Goal: Task Accomplishment & Management: Use online tool/utility

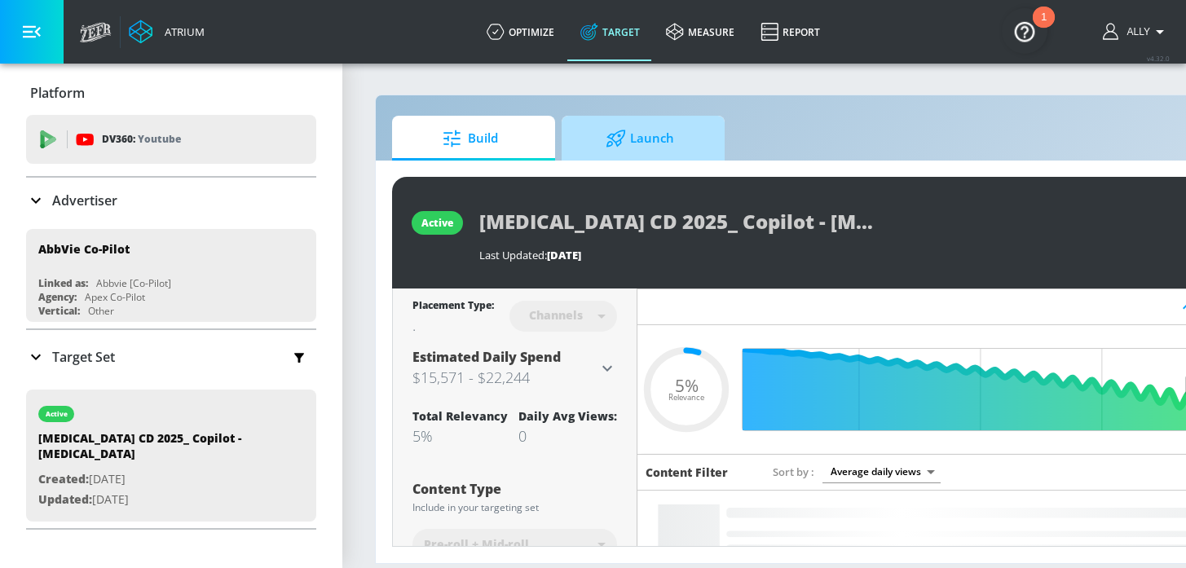
click at [660, 143] on span "Launch" at bounding box center [640, 138] width 124 height 39
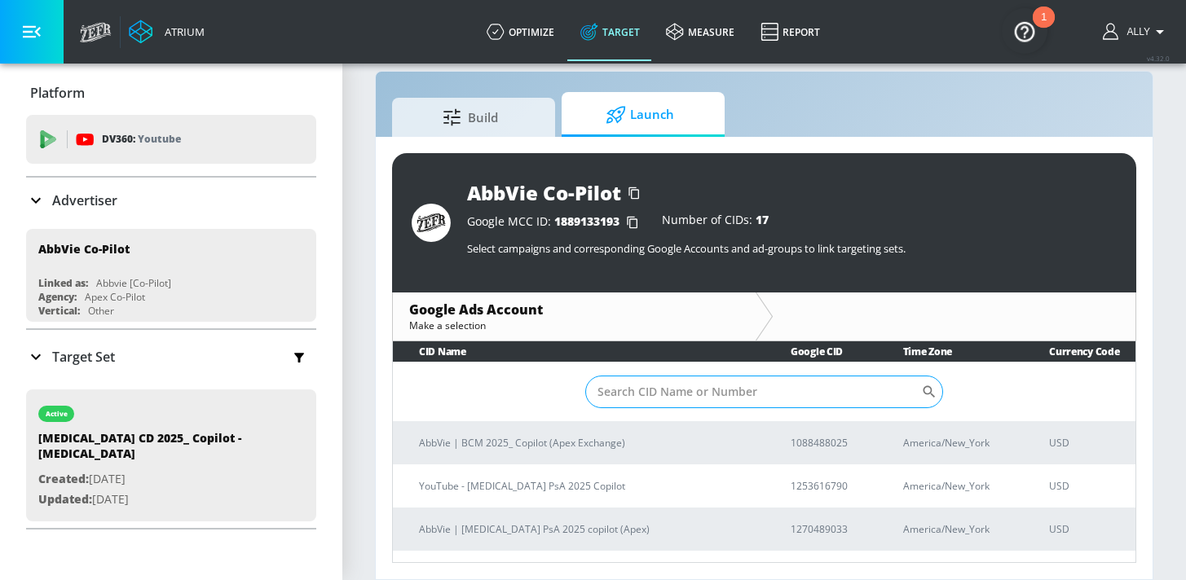
click at [668, 390] on input "Sort By" at bounding box center [753, 392] width 337 height 33
paste input "258-826-5943"
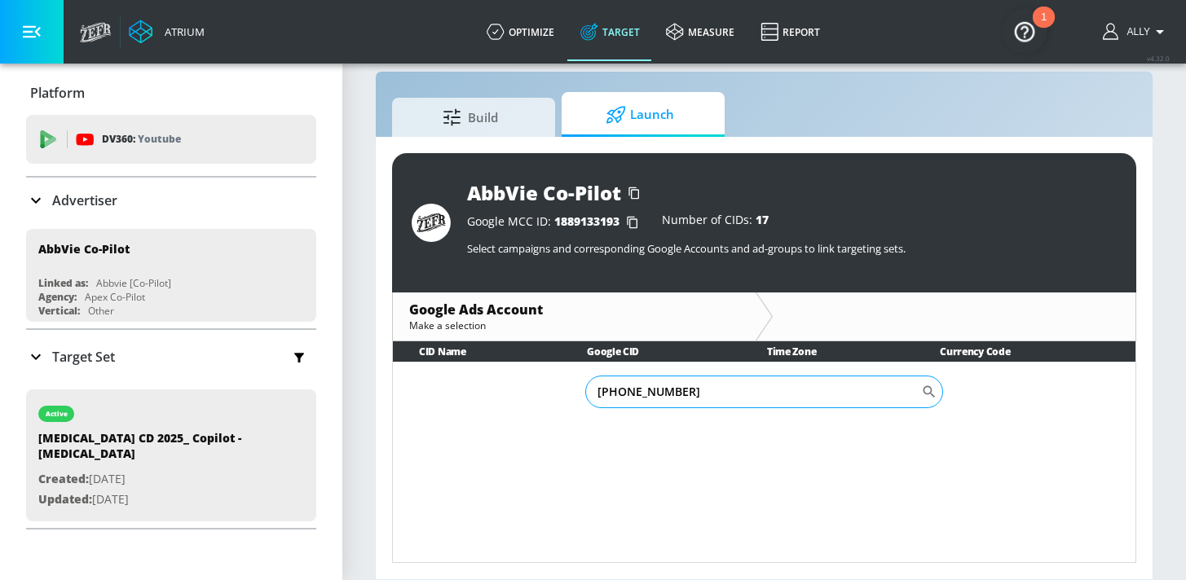
click at [643, 399] on input "258-826-5943" at bounding box center [753, 392] width 337 height 33
click at [622, 395] on input "258-826-5943" at bounding box center [753, 392] width 337 height 33
click at [647, 394] on input "258826-5943" at bounding box center [753, 392] width 337 height 33
click at [639, 390] on input "258826-5943" at bounding box center [753, 392] width 337 height 33
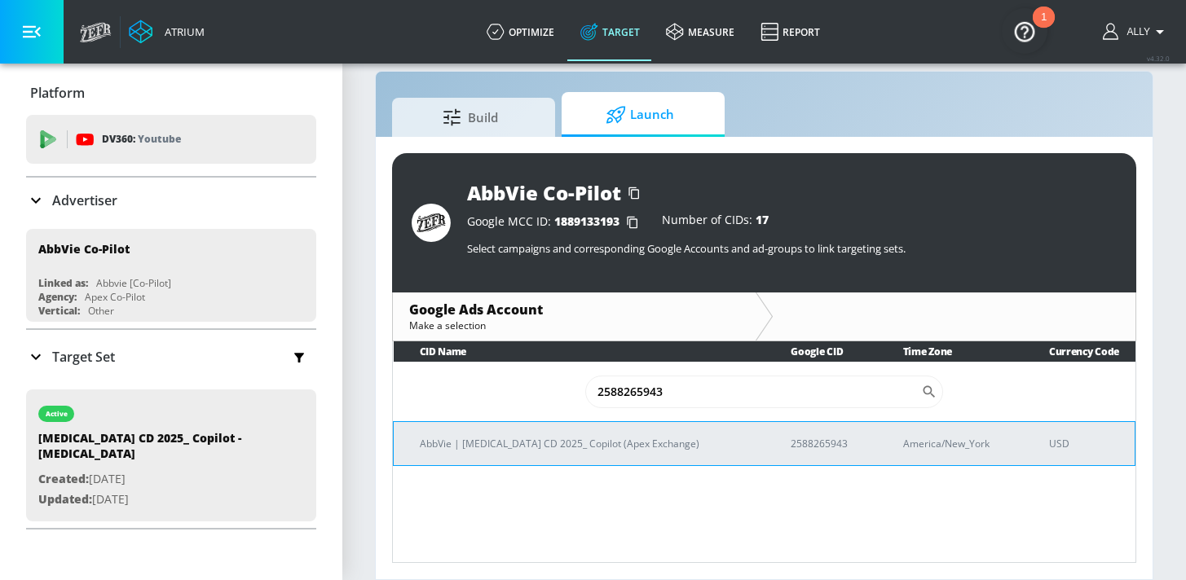
type input "2588265943"
click at [551, 456] on td "AbbVie | SKYRIZI CD 2025_ Copilot (Apex Exchange)" at bounding box center [580, 443] width 372 height 44
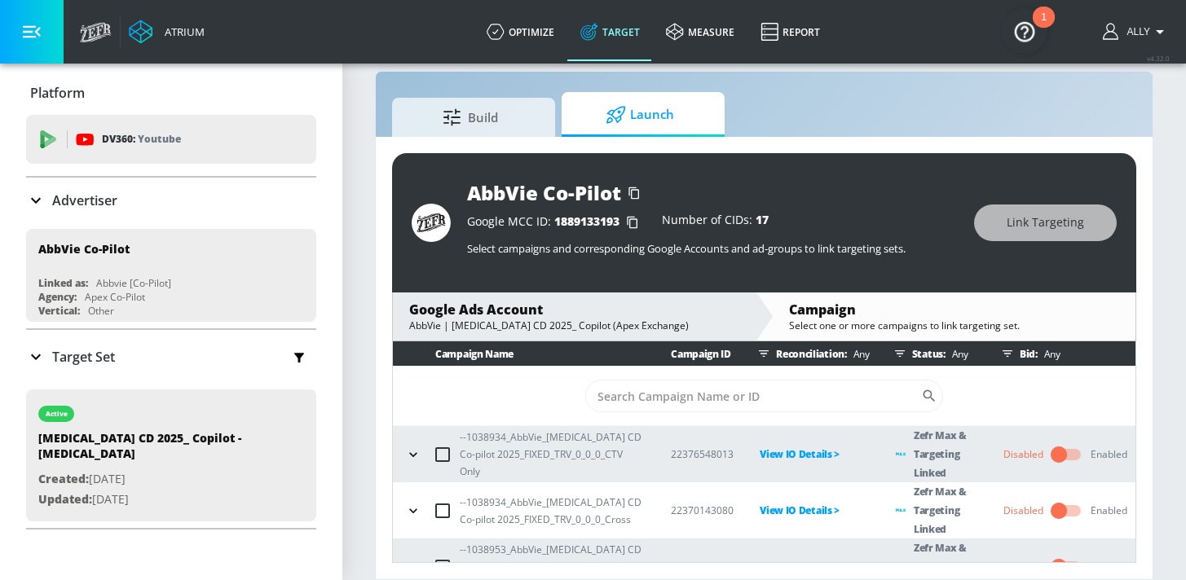
scroll to position [314, 0]
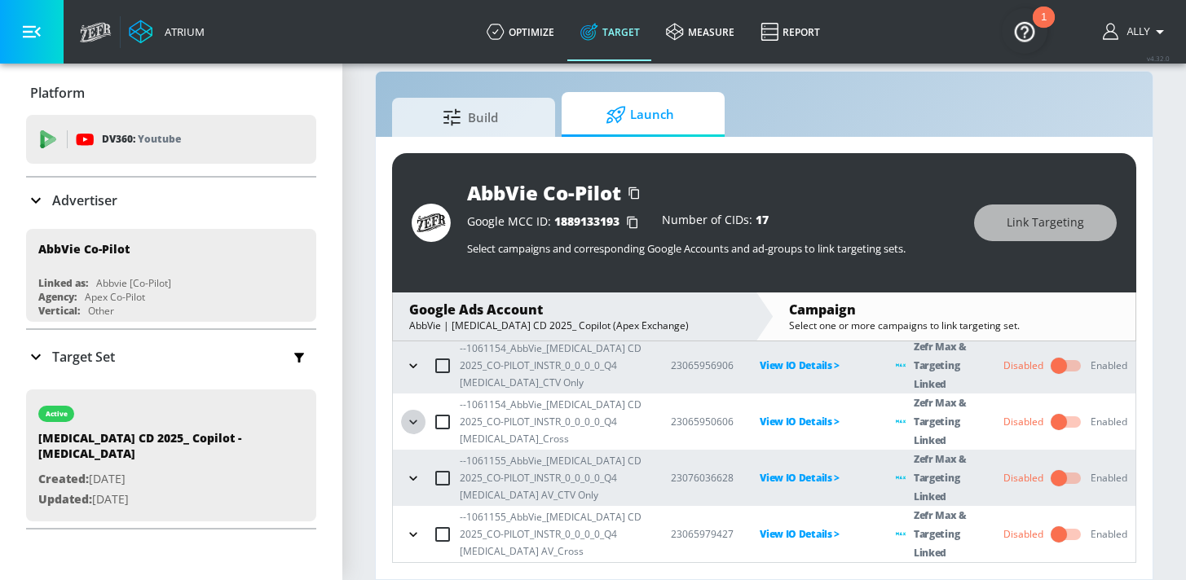
click at [409, 421] on icon "button" at bounding box center [413, 422] width 16 height 16
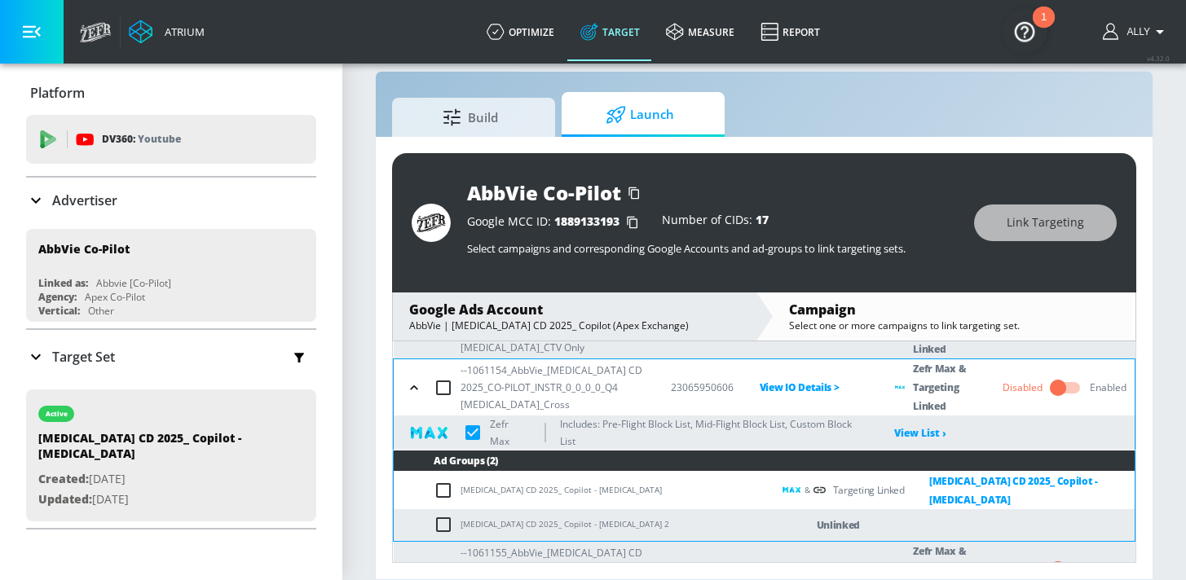
scroll to position [435, 0]
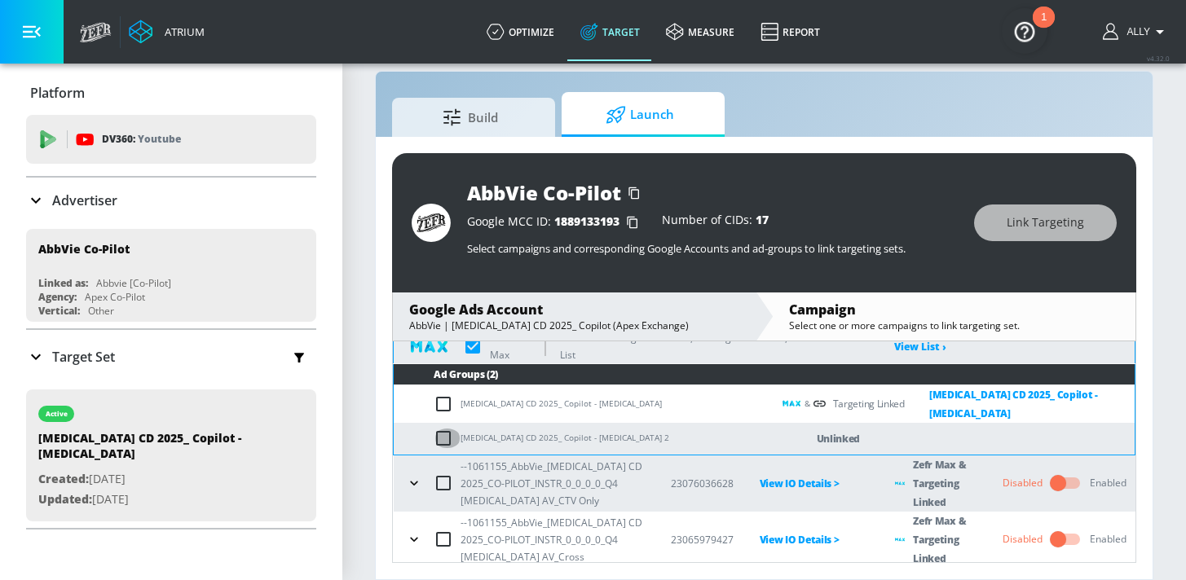
click at [443, 431] on input "checkbox" at bounding box center [447, 439] width 27 height 20
checkbox input "true"
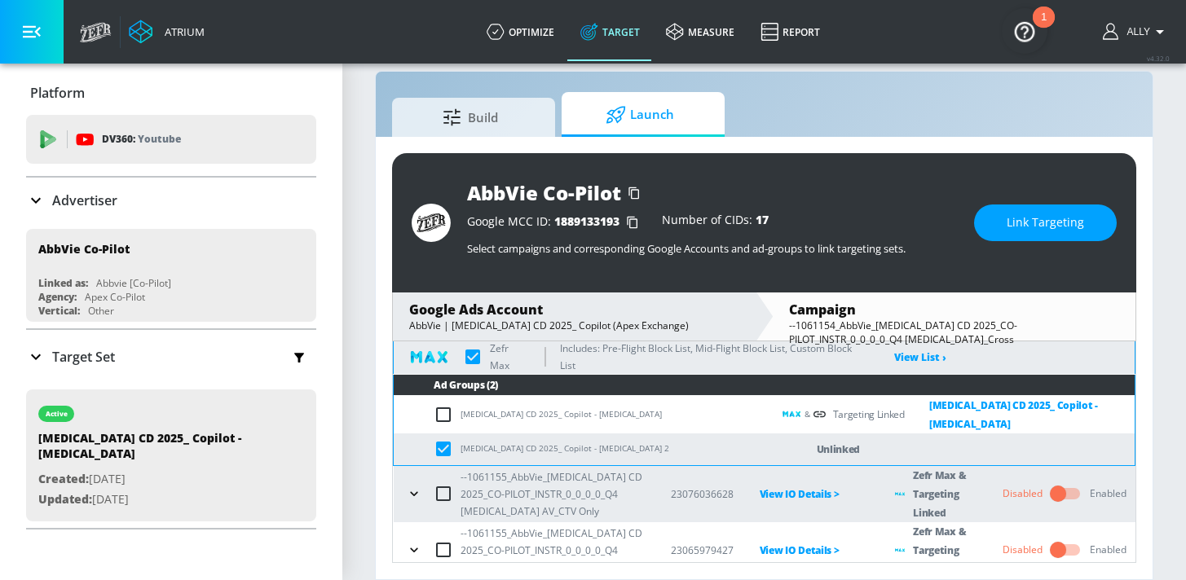
scroll to position [423, 0]
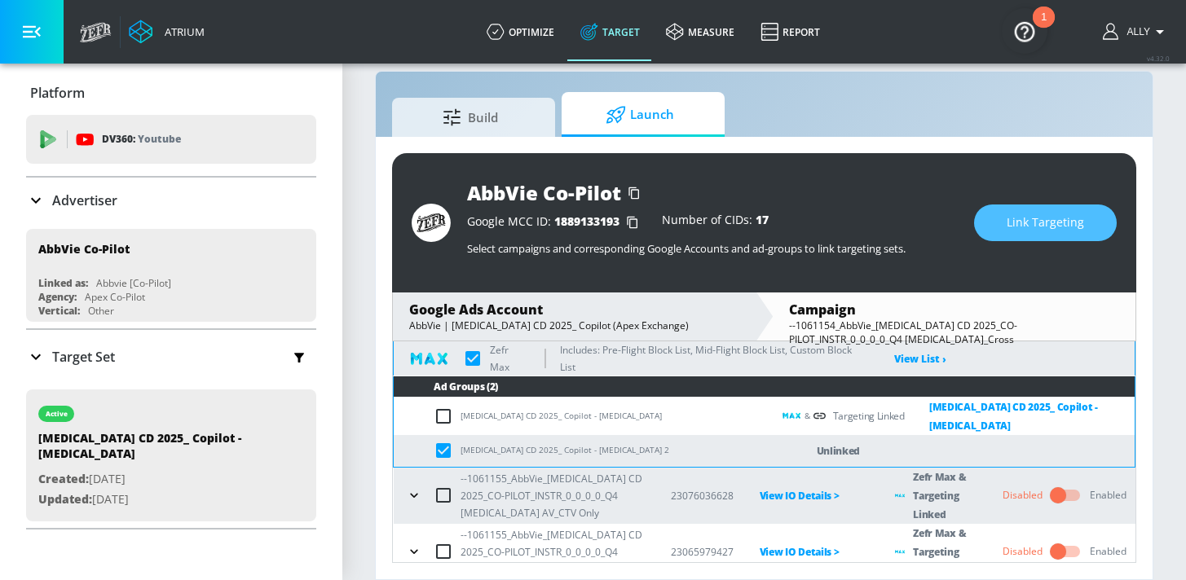
click at [1037, 222] on span "Link Targeting" at bounding box center [1045, 223] width 77 height 20
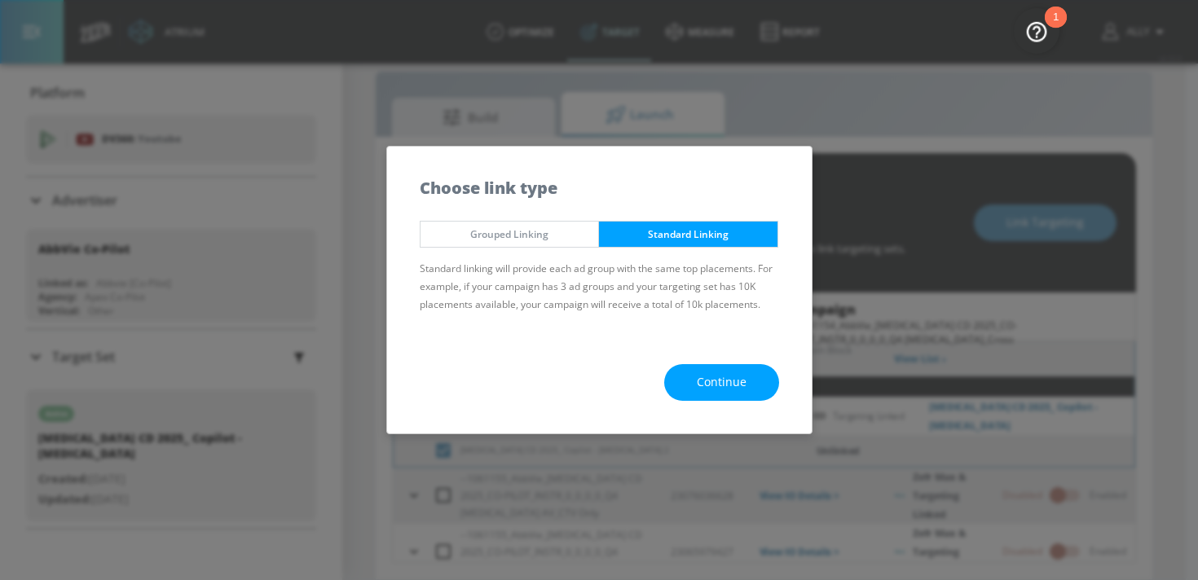
click at [511, 224] on button "Grouped Linking" at bounding box center [510, 234] width 180 height 27
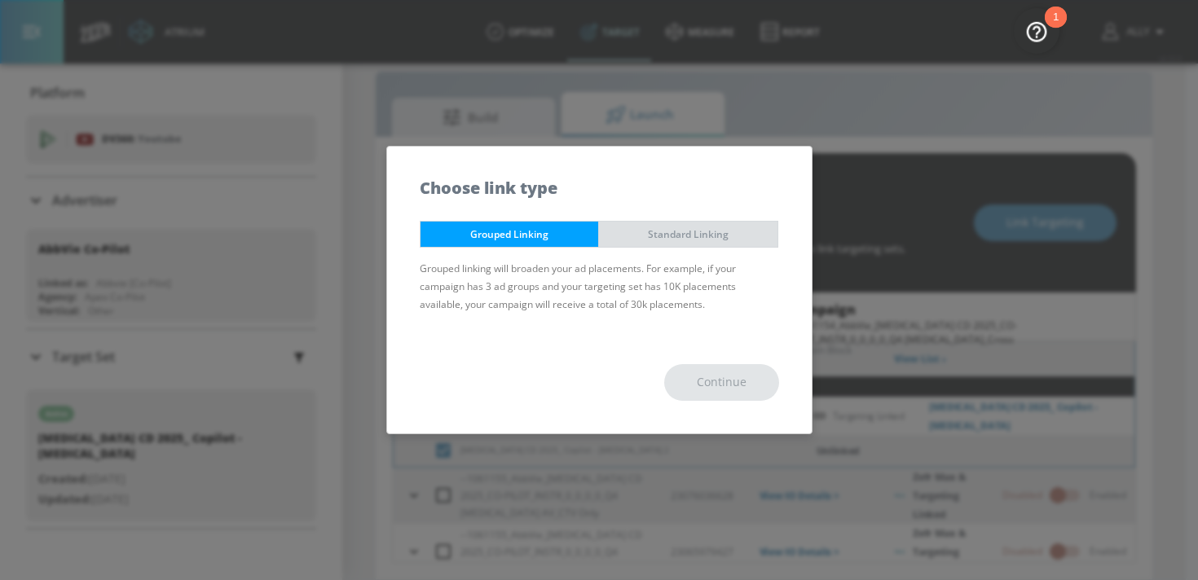
click at [676, 231] on span "Standard Linking" at bounding box center [688, 234] width 154 height 17
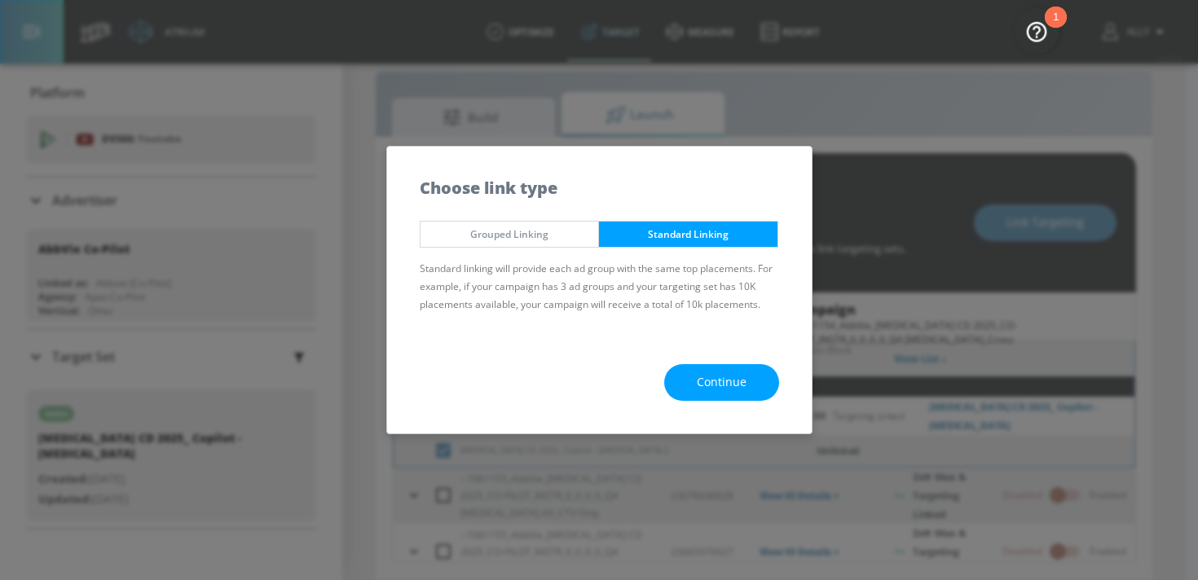
click at [738, 391] on span "Continue" at bounding box center [722, 382] width 50 height 20
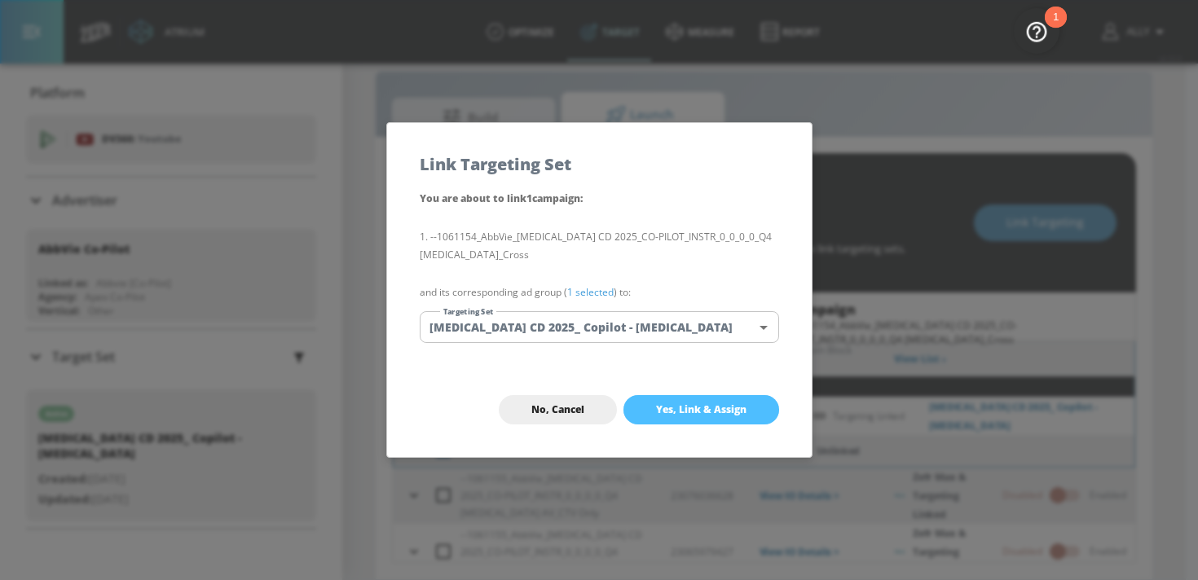
click at [713, 403] on span "Yes, Link & Assign" at bounding box center [701, 409] width 90 height 13
checkbox input "true"
checkbox input "false"
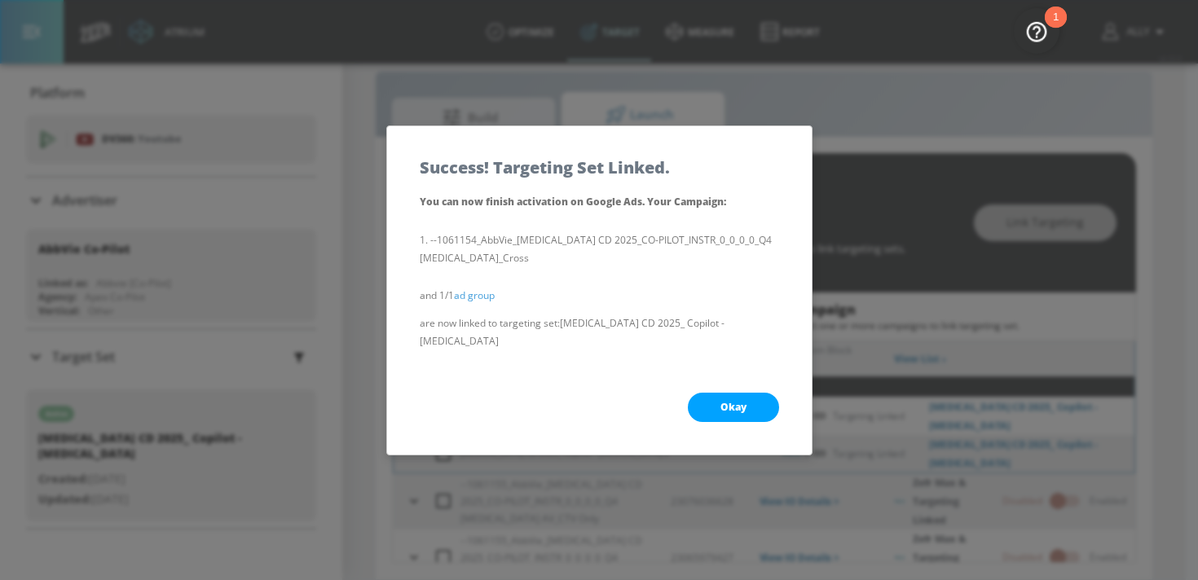
click at [702, 401] on button "Okay" at bounding box center [733, 407] width 91 height 29
checkbox input "true"
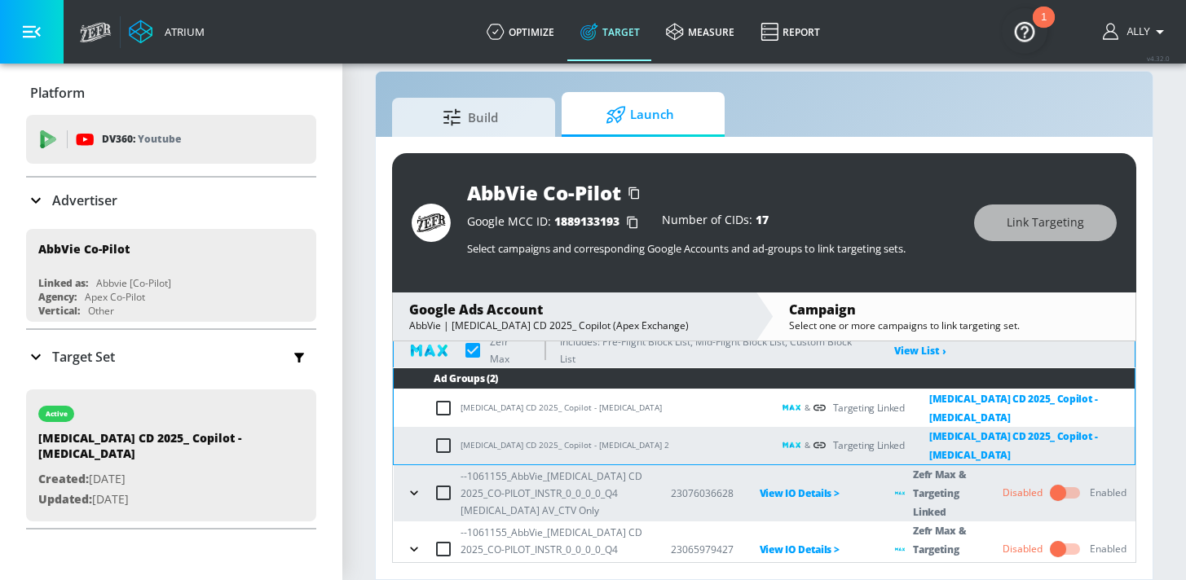
scroll to position [435, 0]
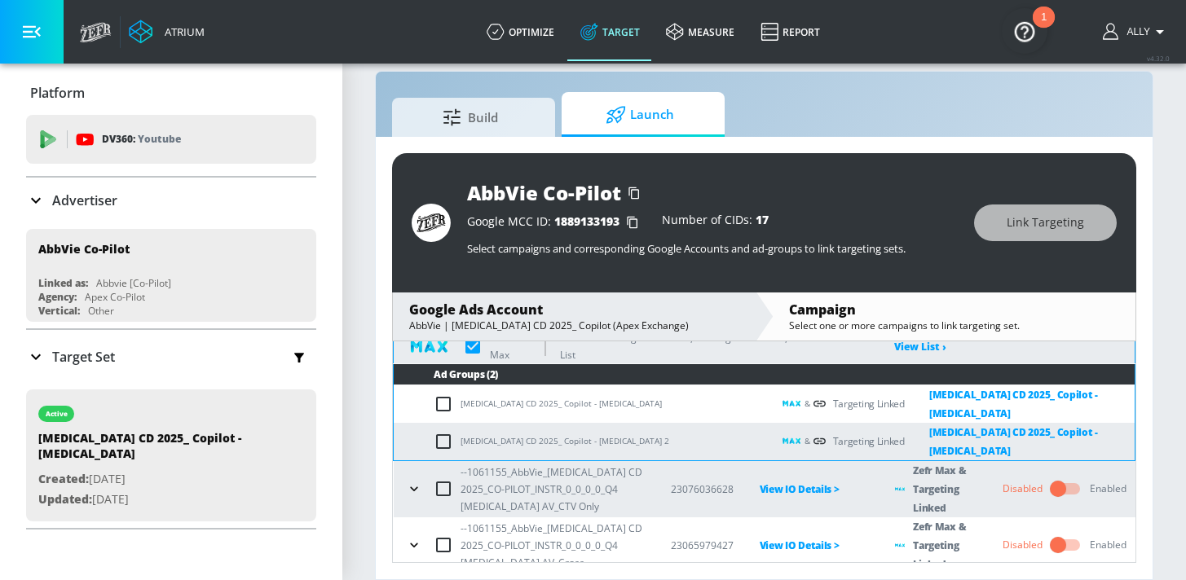
click at [416, 487] on icon "button" at bounding box center [413, 489] width 7 height 4
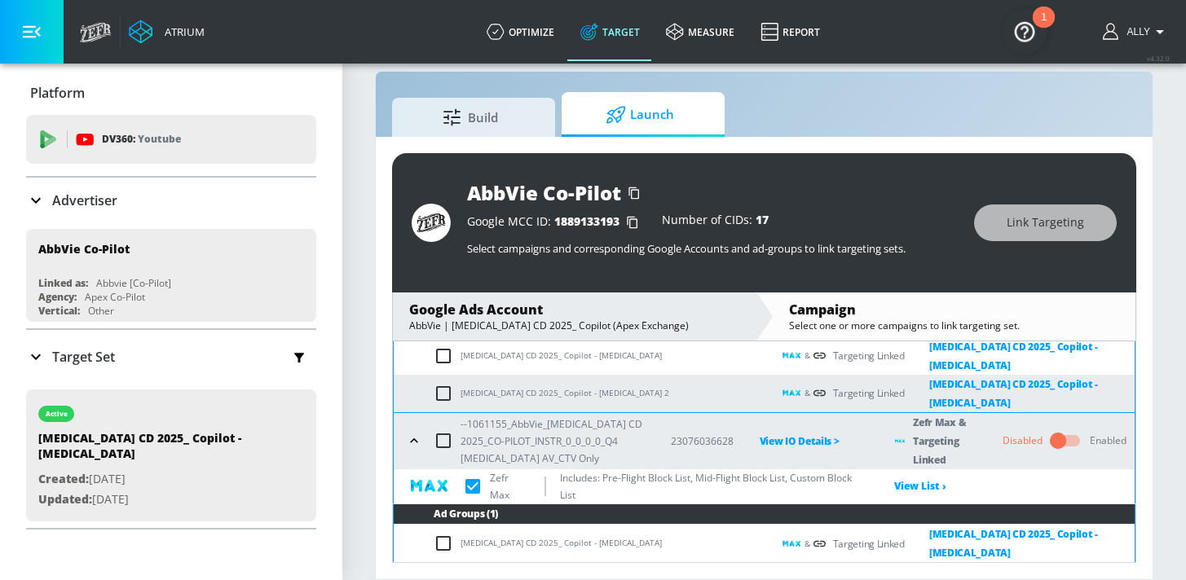
scroll to position [523, 0]
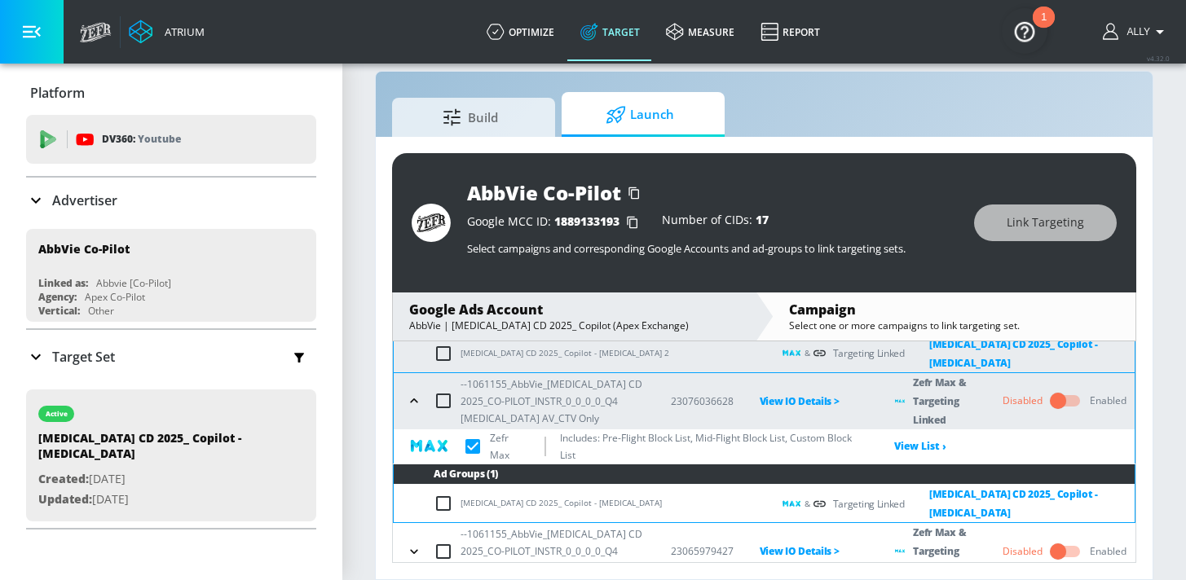
click at [414, 393] on icon "button" at bounding box center [414, 401] width 16 height 16
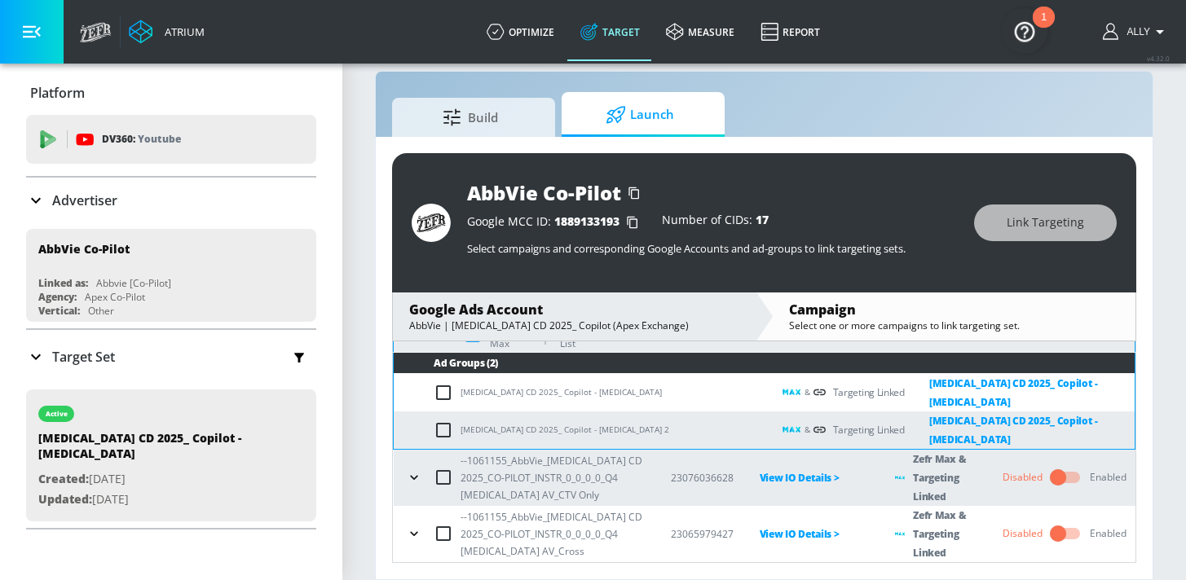
scroll to position [435, 0]
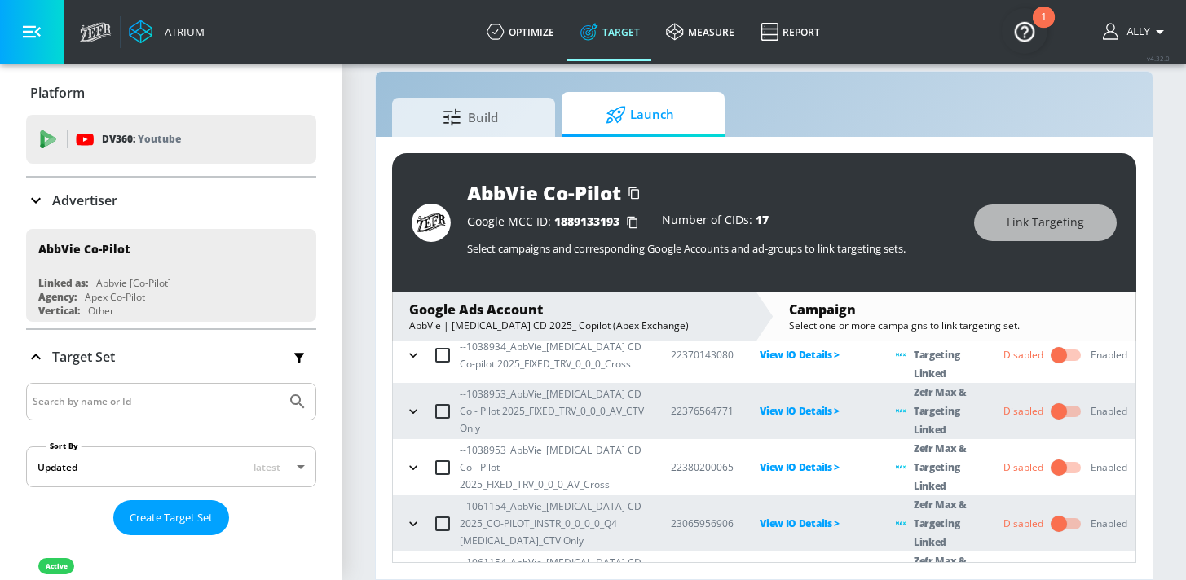
scroll to position [155, 0]
click at [413, 468] on icon "button" at bounding box center [413, 468] width 16 height 16
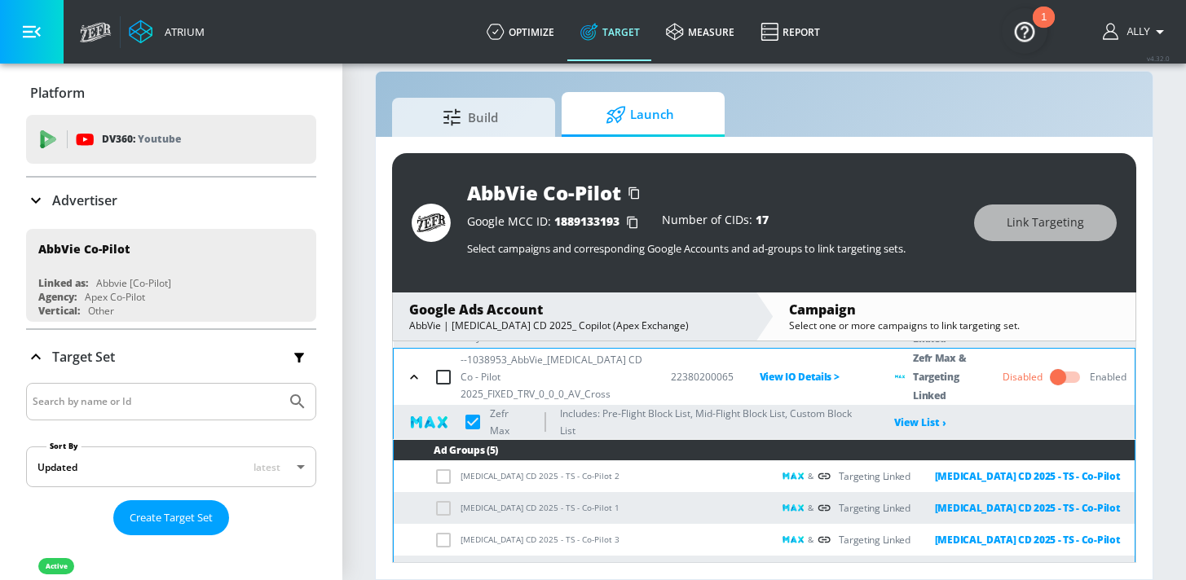
scroll to position [247, 0]
click at [412, 376] on icon "button" at bounding box center [414, 377] width 16 height 16
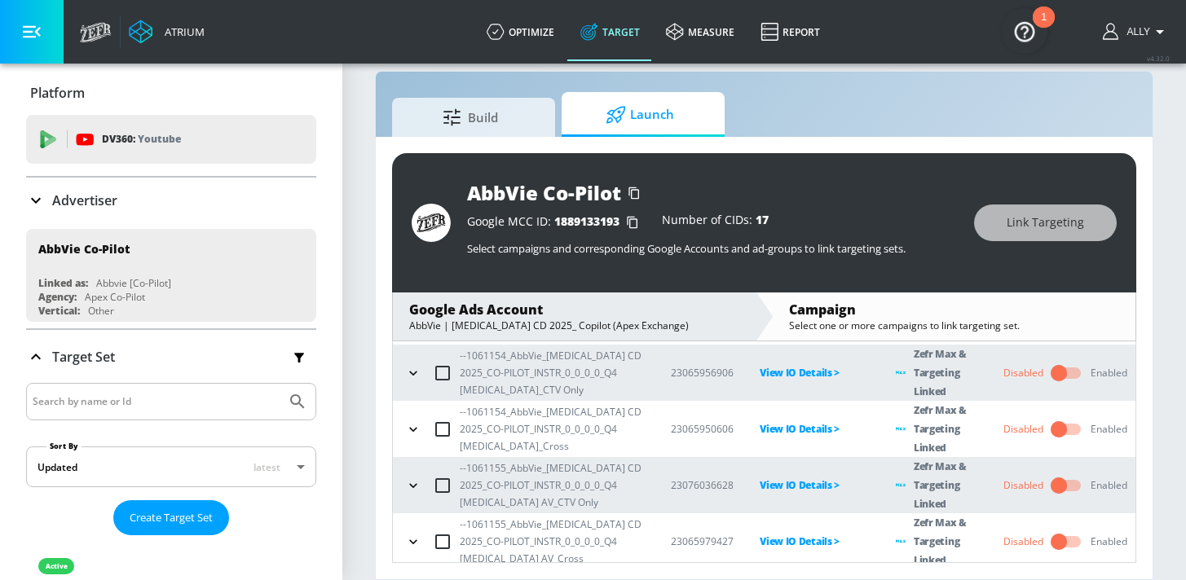
scroll to position [314, 0]
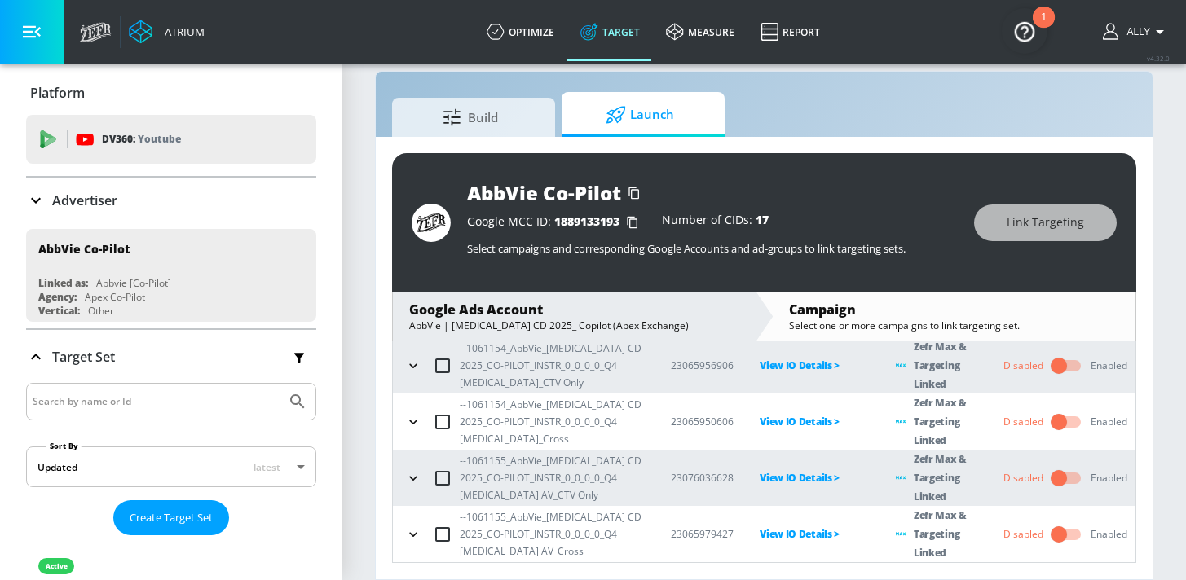
click at [412, 360] on icon "button" at bounding box center [413, 366] width 16 height 16
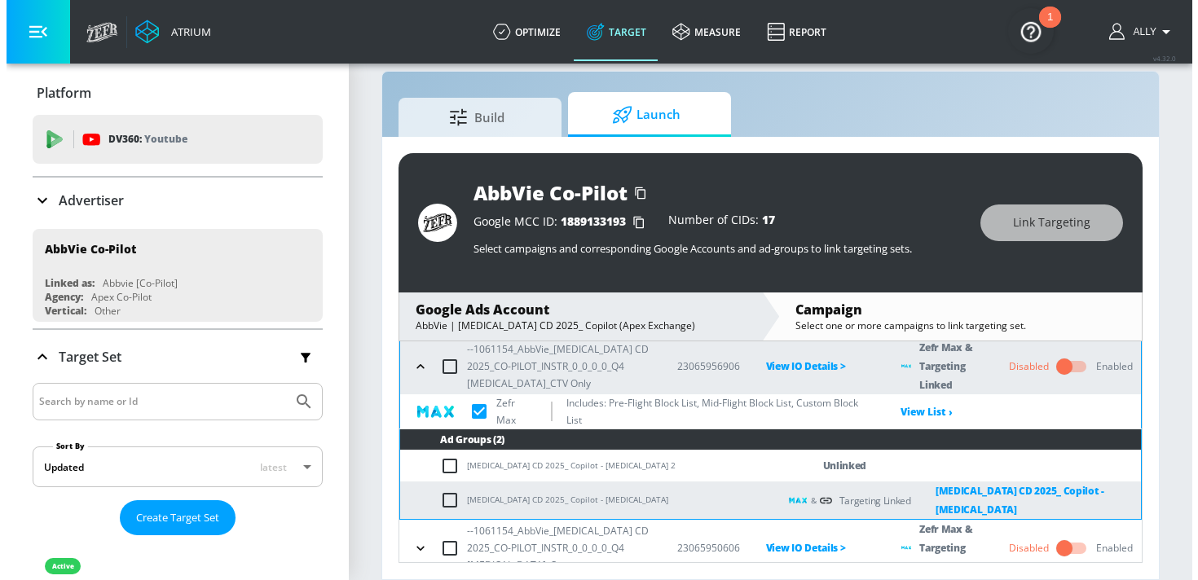
scroll to position [315, 0]
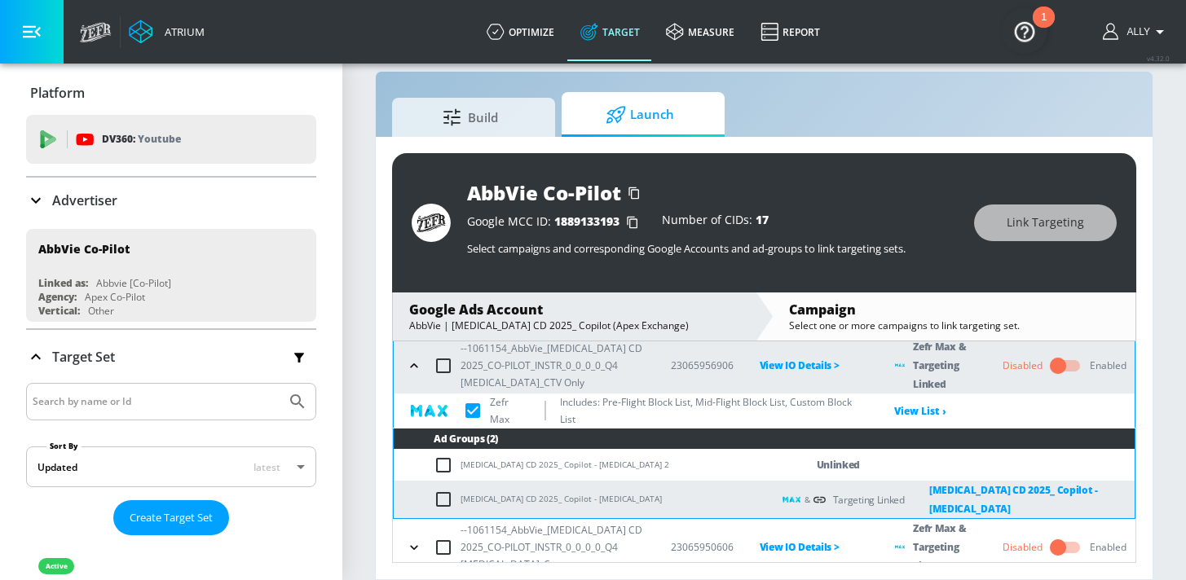
click at [438, 467] on input "checkbox" at bounding box center [447, 466] width 27 height 20
checkbox input "true"
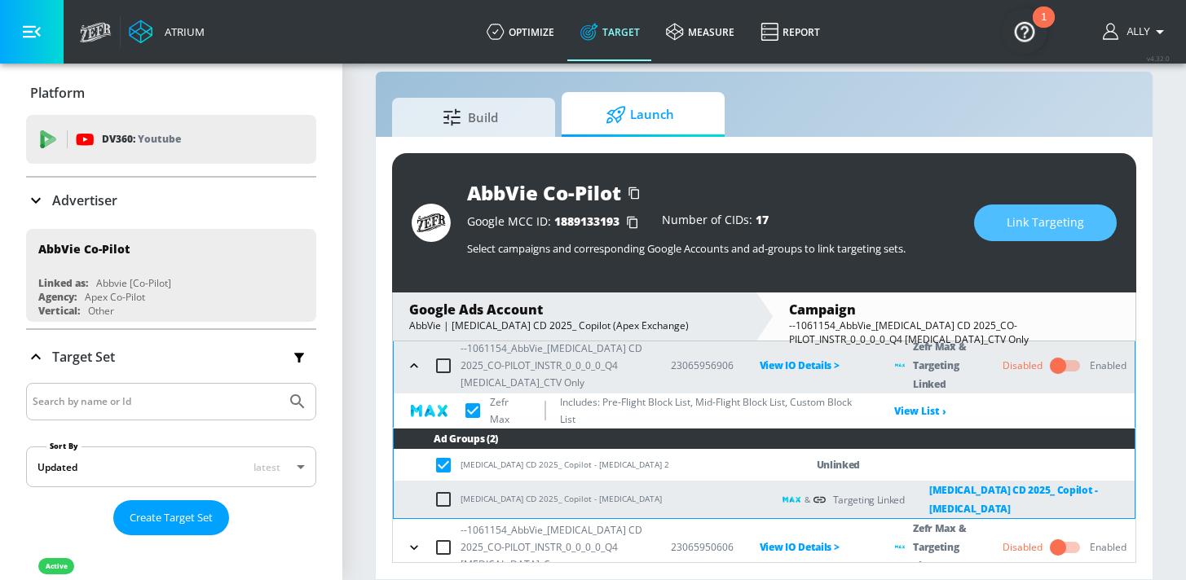
click at [1007, 220] on button "Link Targeting" at bounding box center [1045, 223] width 143 height 37
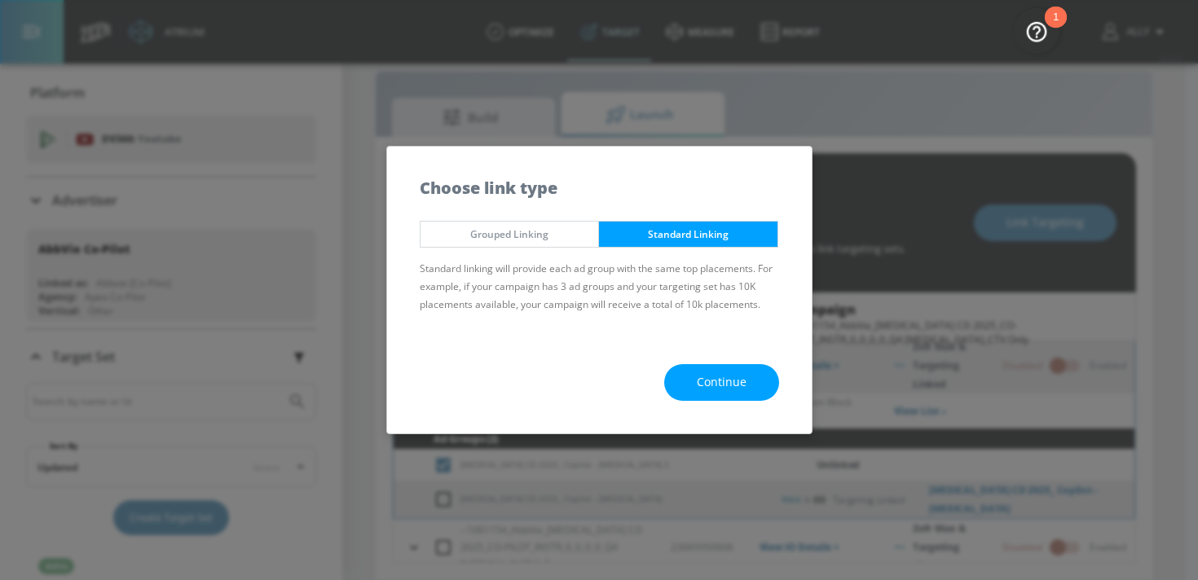
click at [736, 377] on span "Continue" at bounding box center [722, 382] width 50 height 20
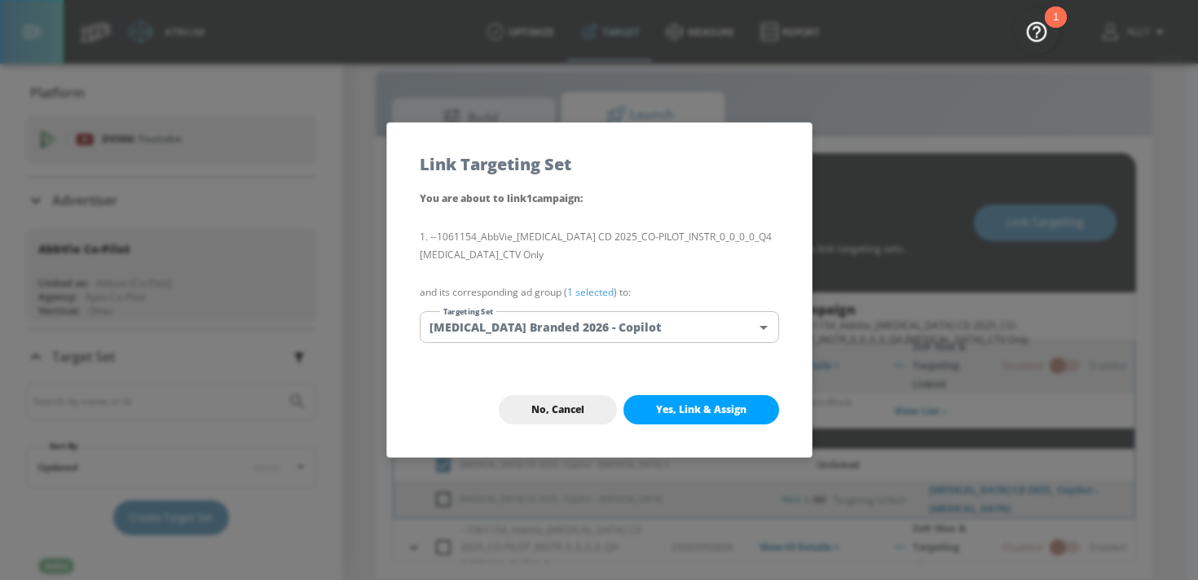
click at [711, 328] on body "Atrium optimize Target measure Report optimize Target measure Report v 4.32.0 A…" at bounding box center [599, 278] width 1198 height 604
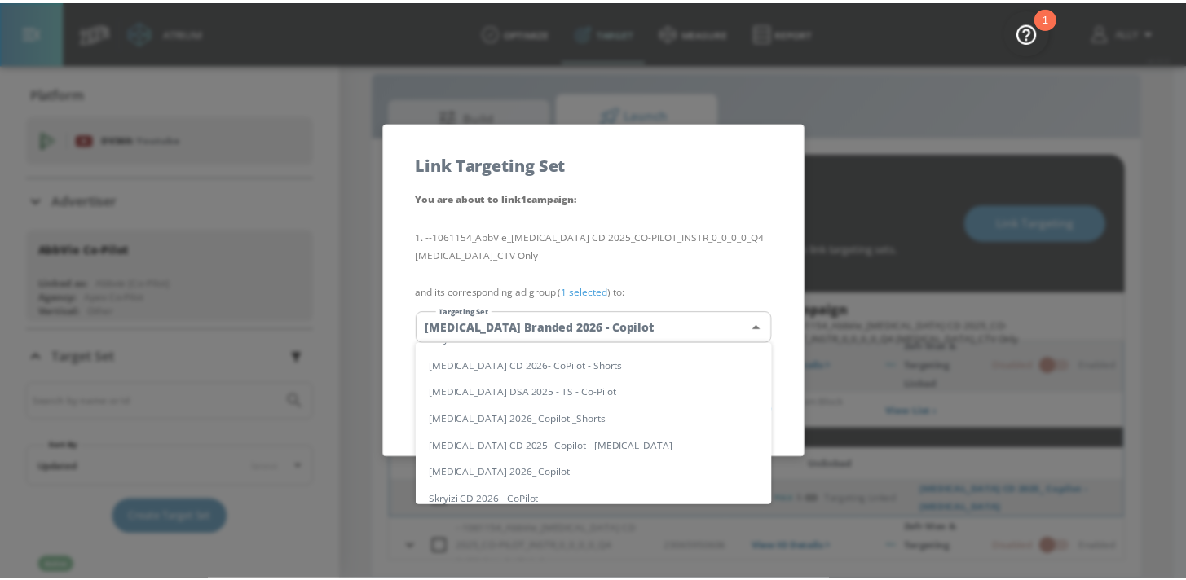
scroll to position [152, 0]
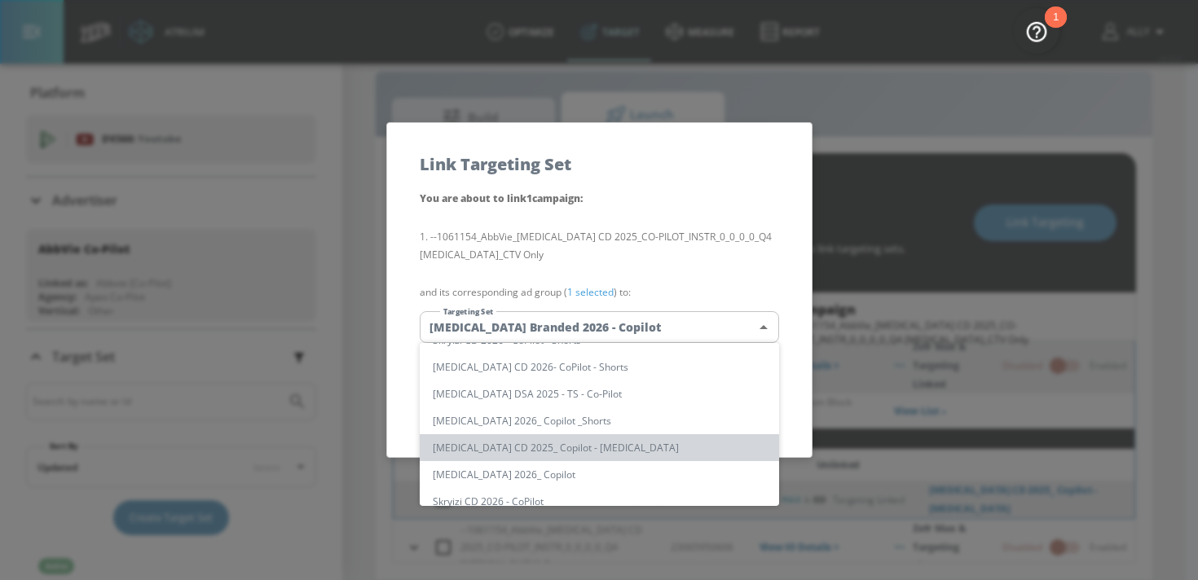
click at [628, 446] on li "[MEDICAL_DATA] CD 2025_ Copilot - [MEDICAL_DATA]" at bounding box center [599, 447] width 359 height 27
type input "93ceafc3-42da-40c6-84e0-7a069d6a656b"
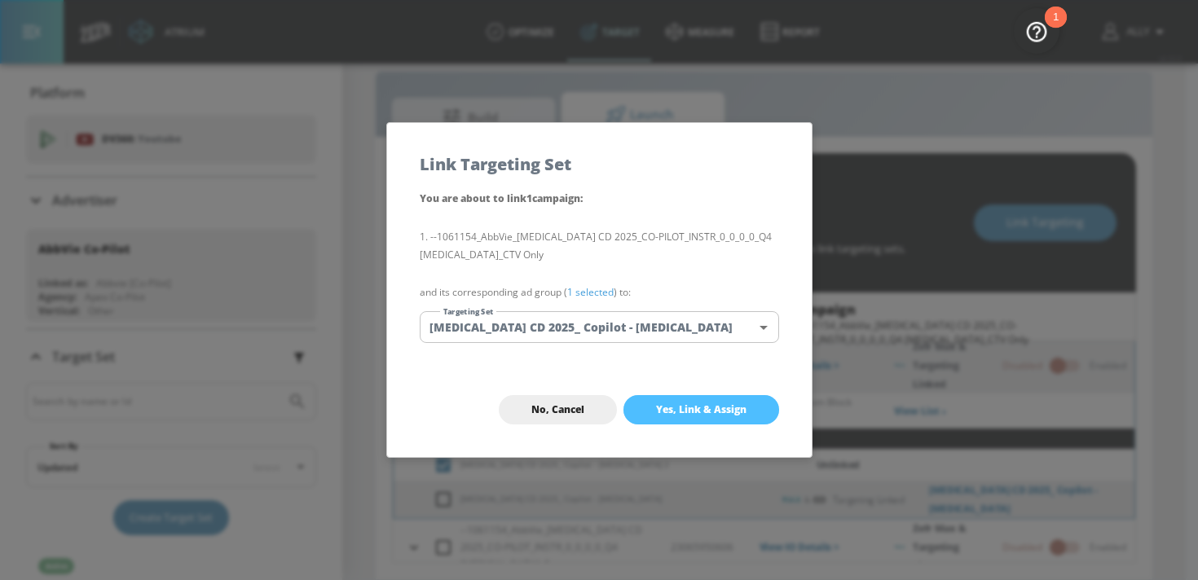
click at [718, 414] on span "Yes, Link & Assign" at bounding box center [701, 409] width 90 height 13
checkbox input "true"
checkbox input "false"
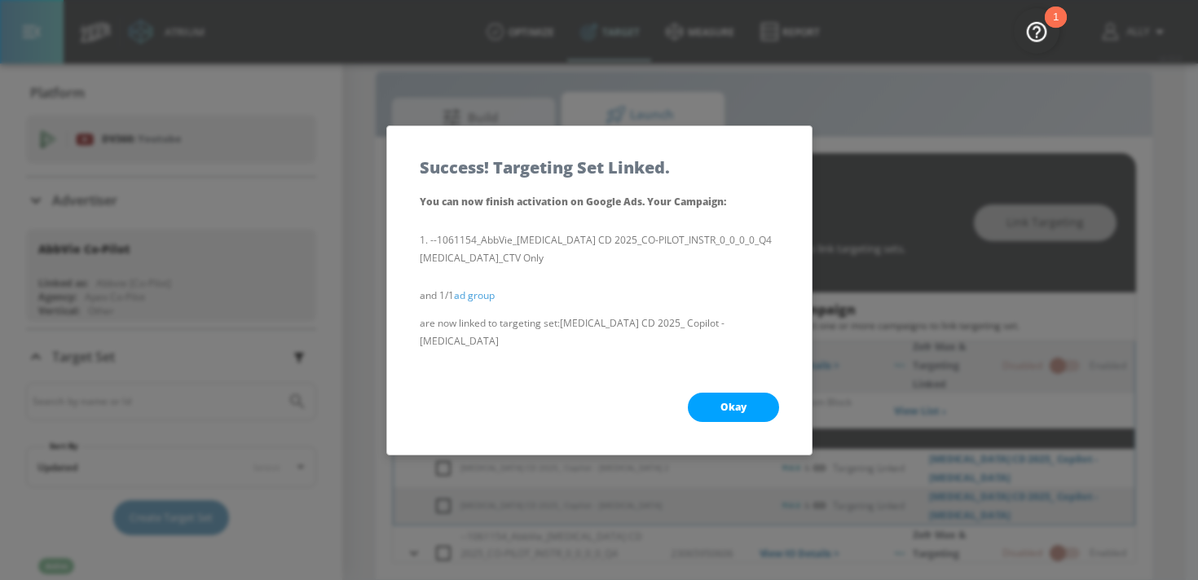
click at [729, 401] on span "Okay" at bounding box center [733, 407] width 26 height 13
checkbox input "true"
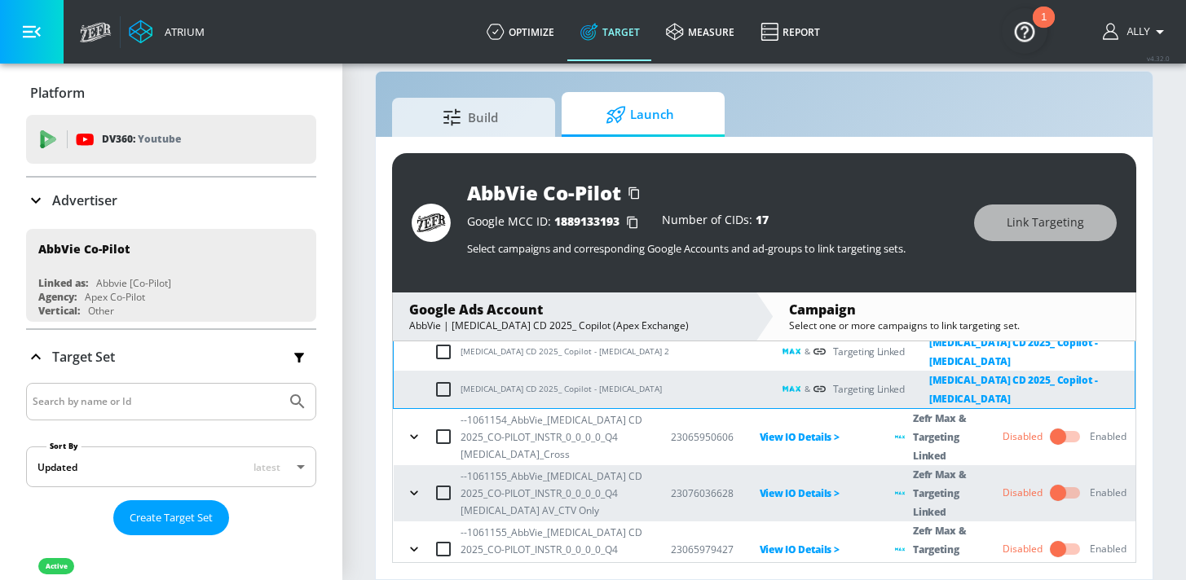
scroll to position [435, 0]
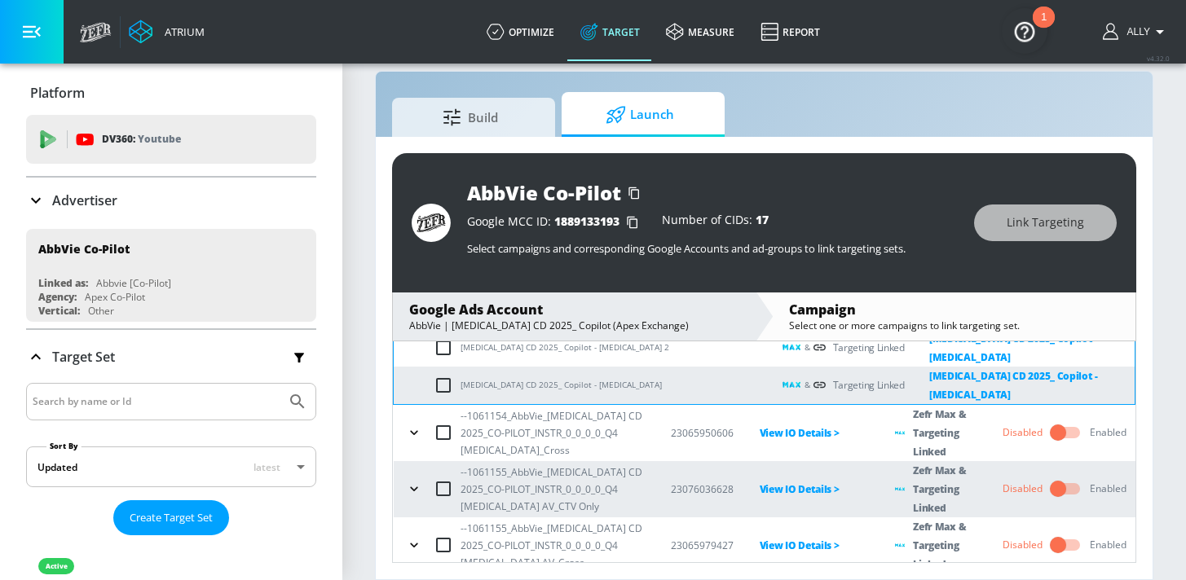
click at [412, 431] on icon "button" at bounding box center [413, 433] width 7 height 4
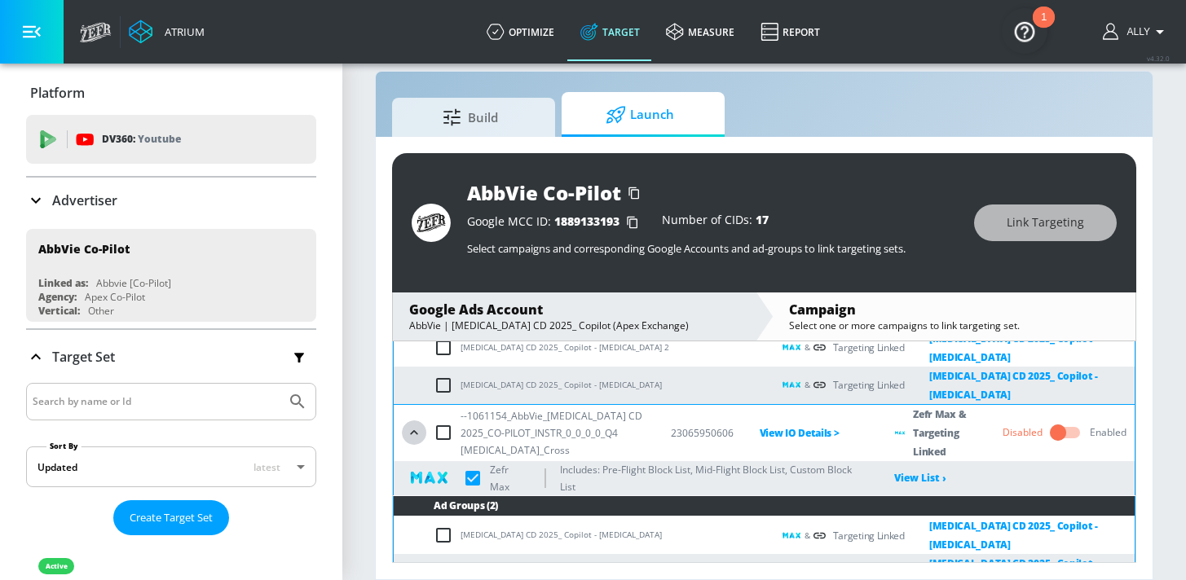
click at [412, 425] on icon "button" at bounding box center [414, 433] width 16 height 16
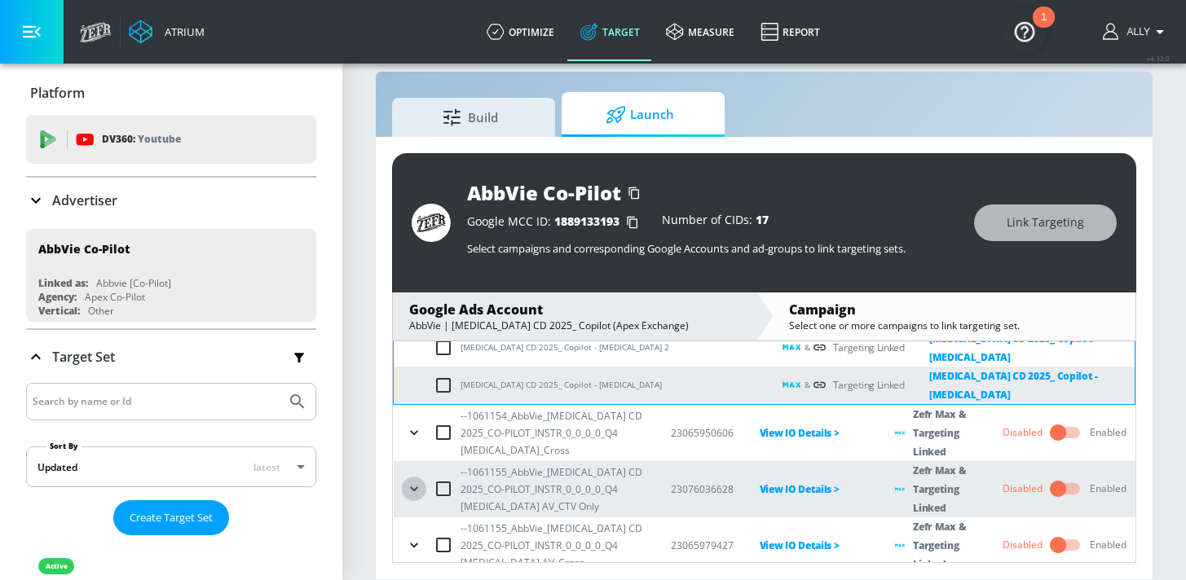
click at [413, 485] on icon "button" at bounding box center [414, 489] width 16 height 16
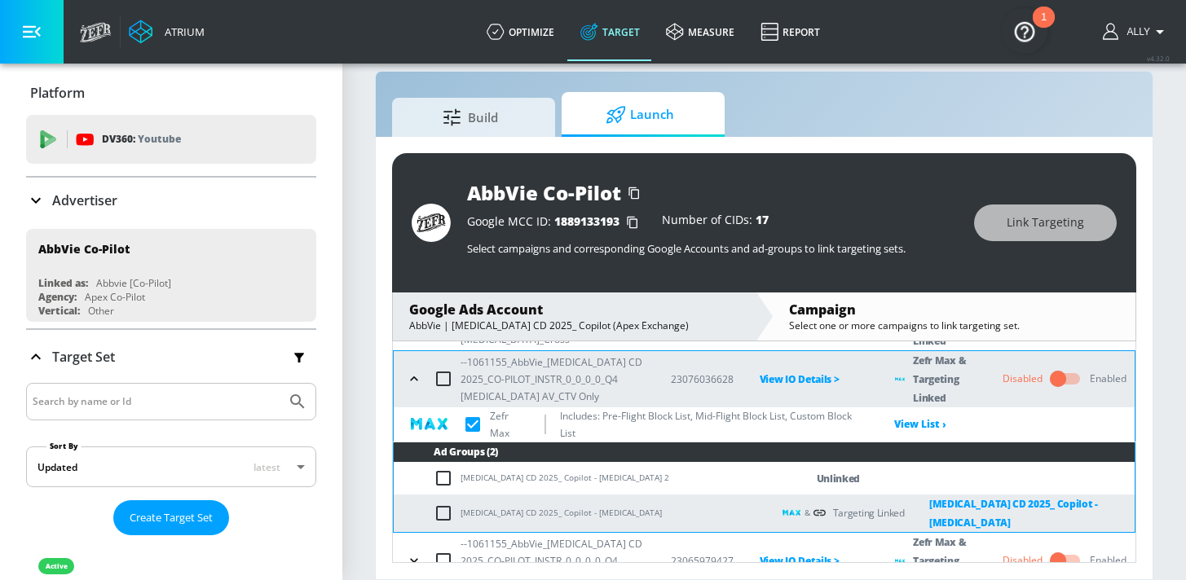
scroll to position [557, 0]
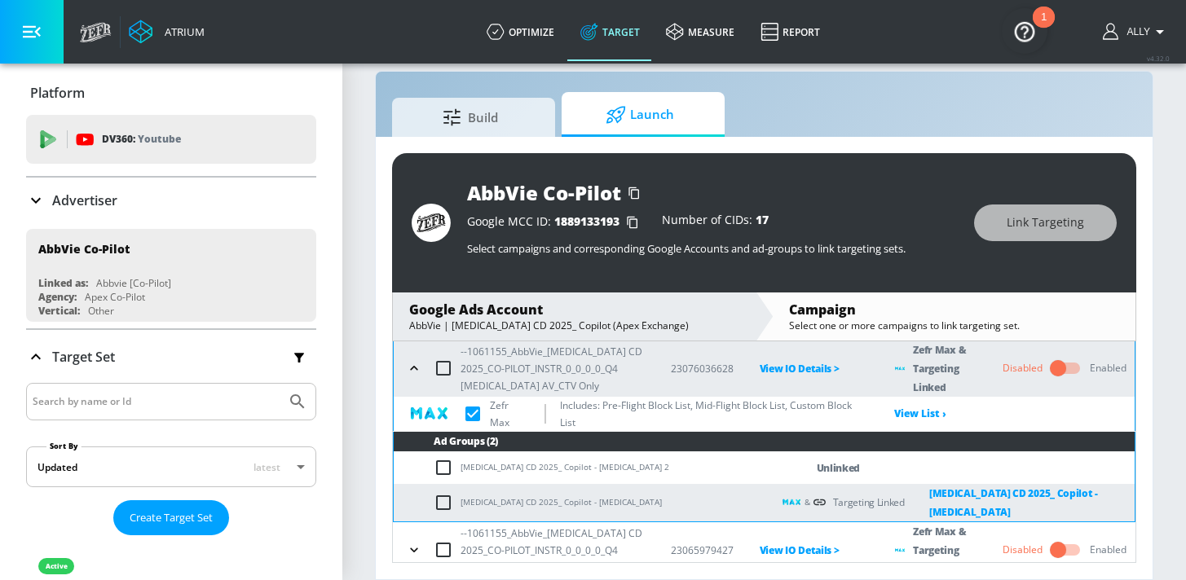
click at [441, 464] on input "checkbox" at bounding box center [447, 468] width 27 height 20
checkbox input "true"
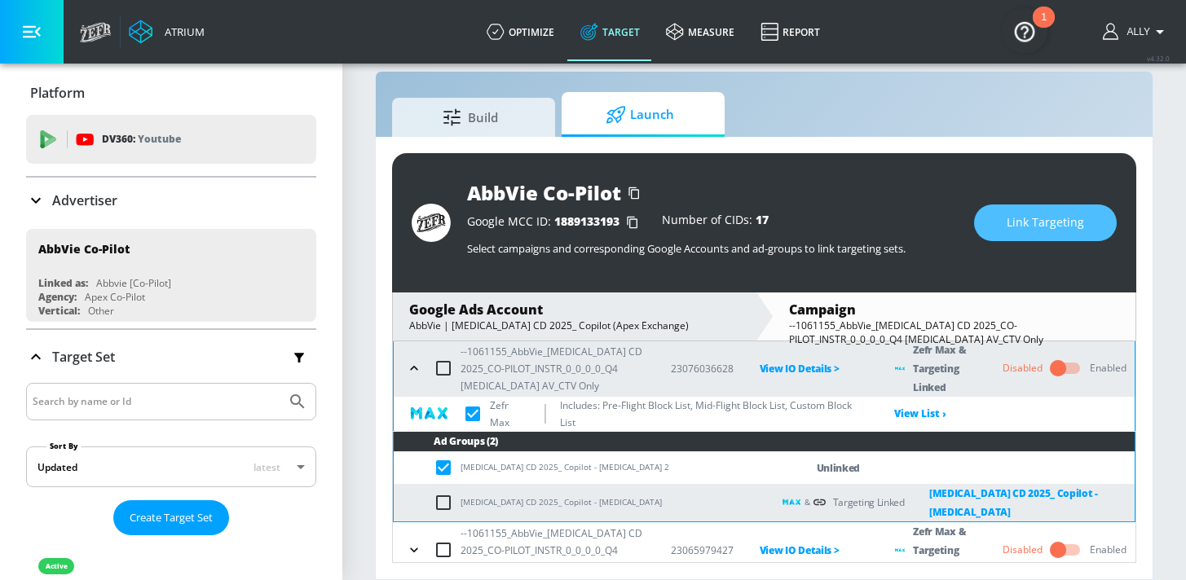
click at [1025, 223] on span "Link Targeting" at bounding box center [1045, 223] width 77 height 20
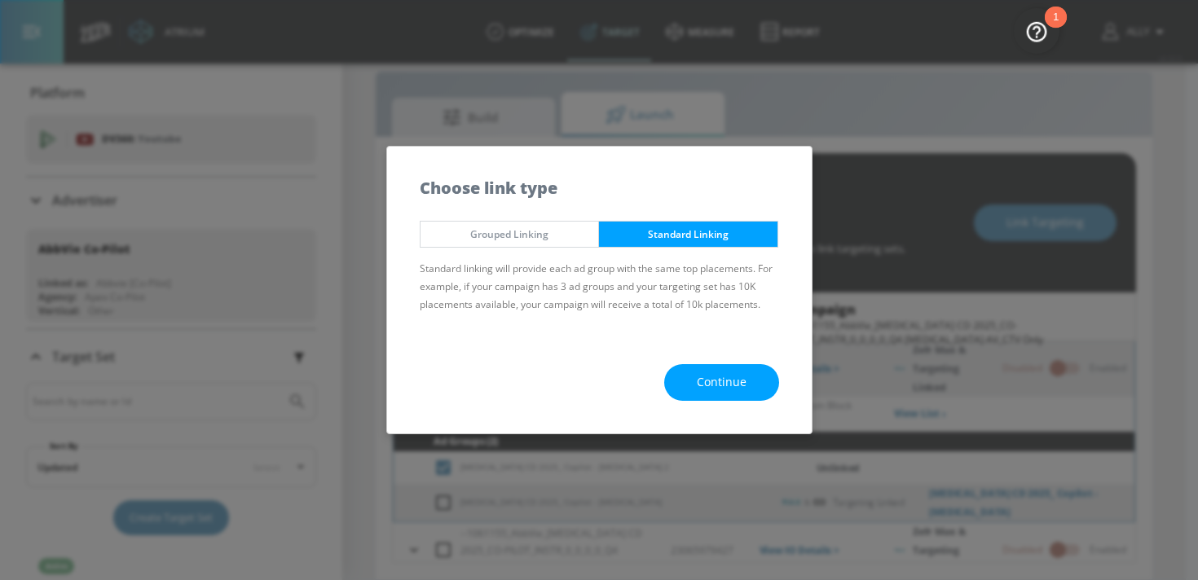
click at [707, 367] on button "Continue" at bounding box center [721, 382] width 115 height 37
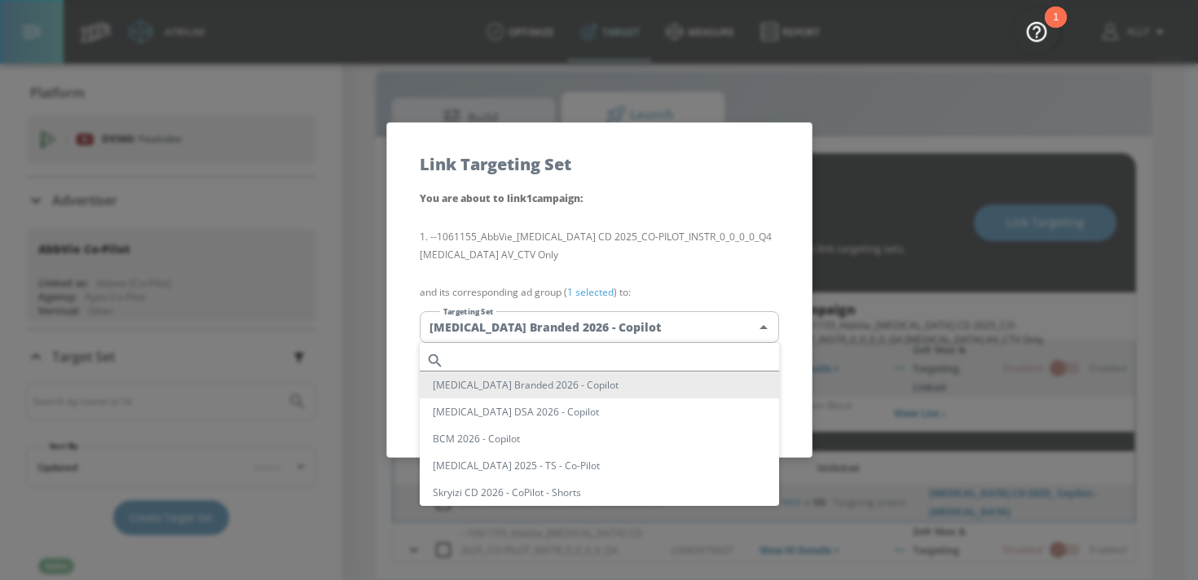
click at [688, 326] on body "Atrium optimize Target measure Report optimize Target measure Report v 4.32.0 A…" at bounding box center [599, 278] width 1198 height 604
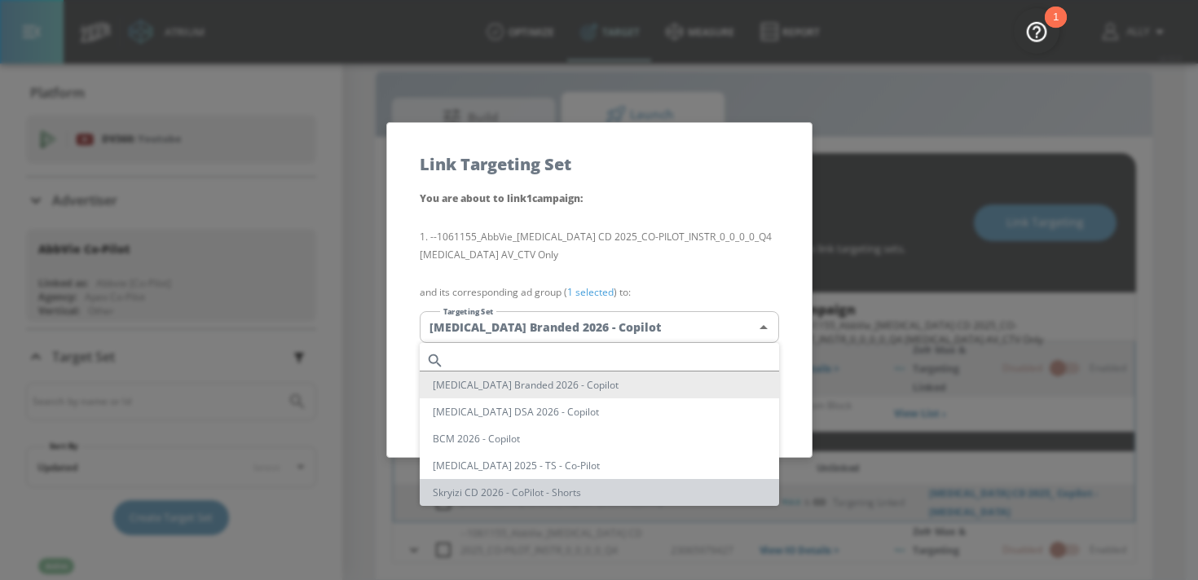
click at [608, 485] on li "Skryizi CD 2026 - CoPilot - Shorts" at bounding box center [599, 492] width 359 height 27
type input "4a7da5b8-a7b2-453a-9c62-c912262975e6"
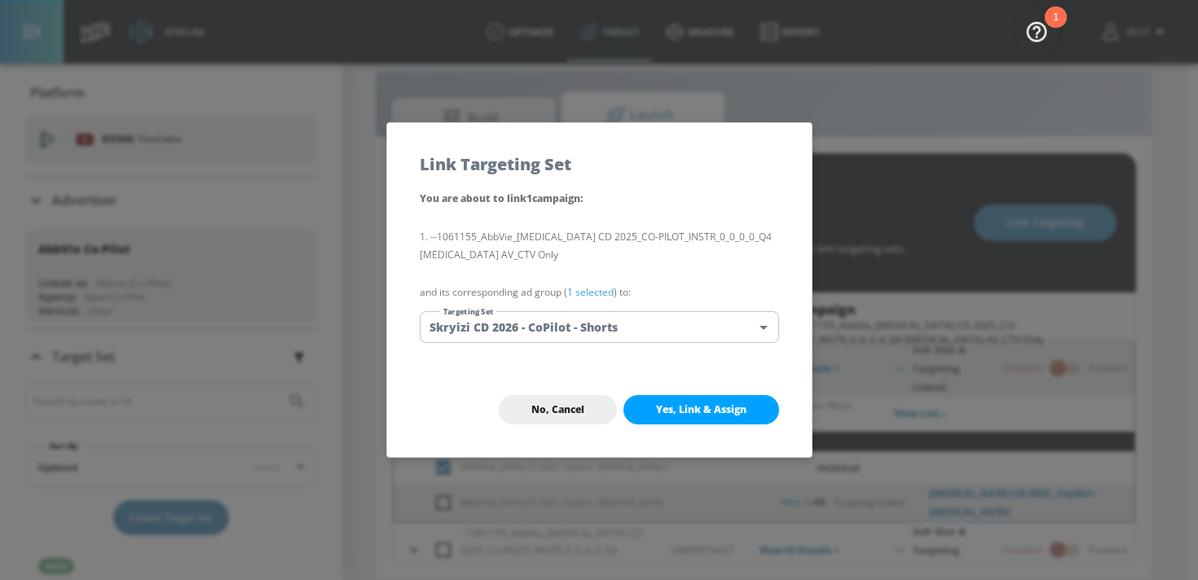
click at [676, 413] on span "Yes, Link & Assign" at bounding box center [701, 409] width 90 height 13
checkbox input "true"
checkbox input "false"
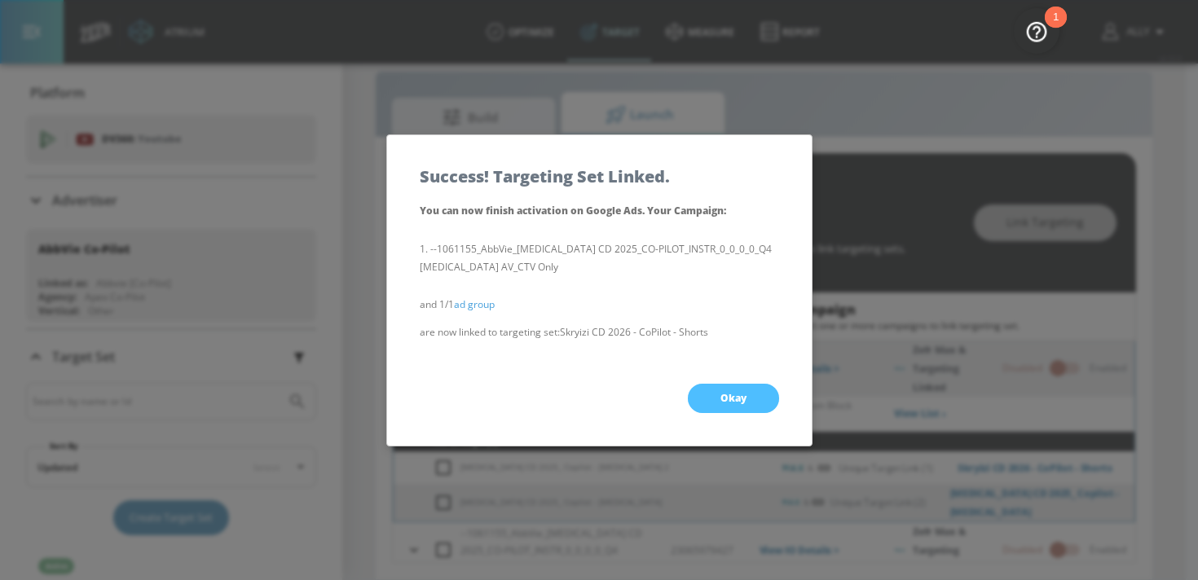
click at [737, 384] on button "Okay" at bounding box center [733, 398] width 91 height 29
checkbox input "true"
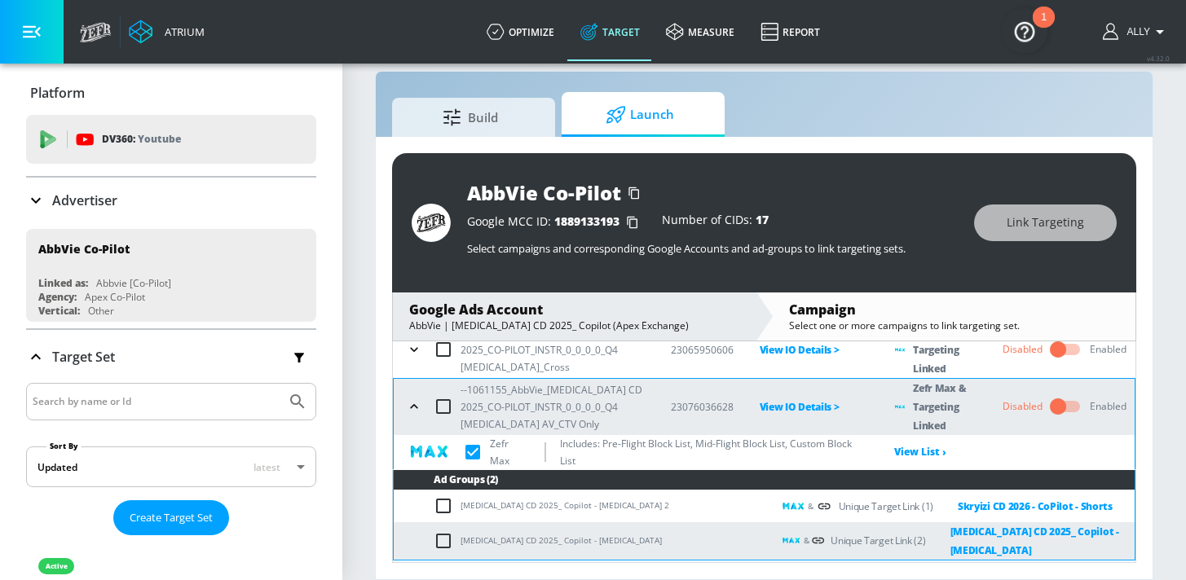
scroll to position [508, 0]
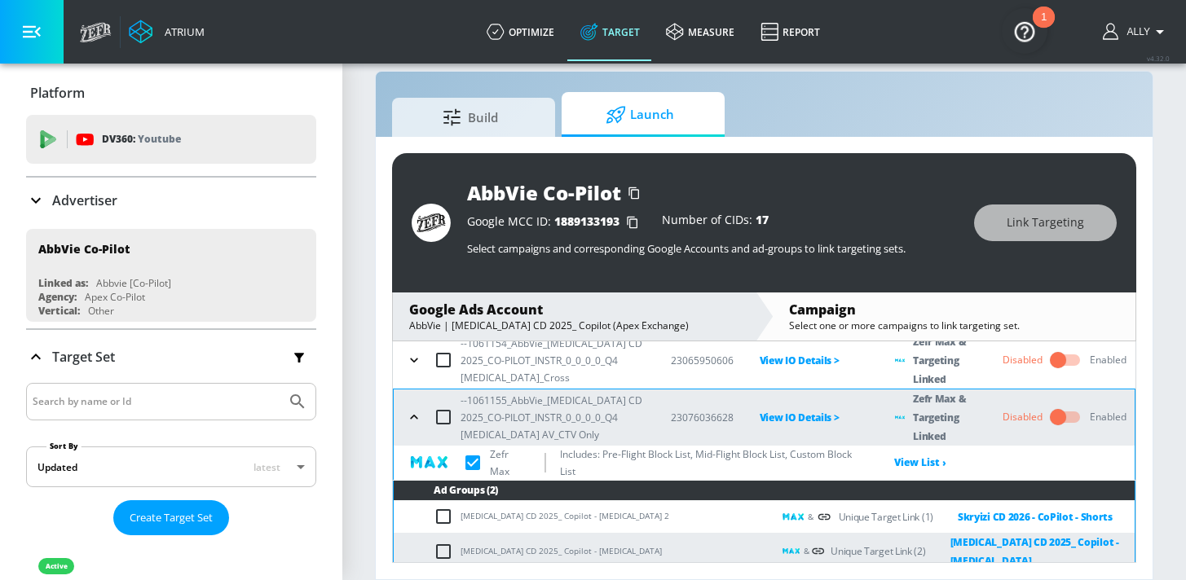
click at [411, 359] on icon "button" at bounding box center [413, 361] width 7 height 4
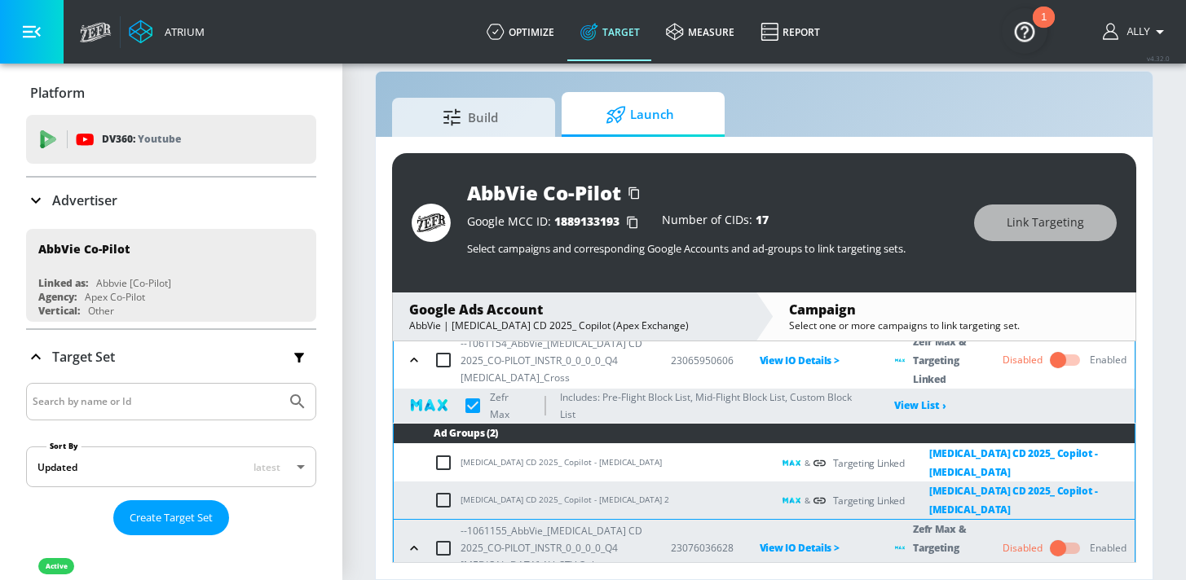
click at [411, 352] on icon "button" at bounding box center [414, 360] width 16 height 16
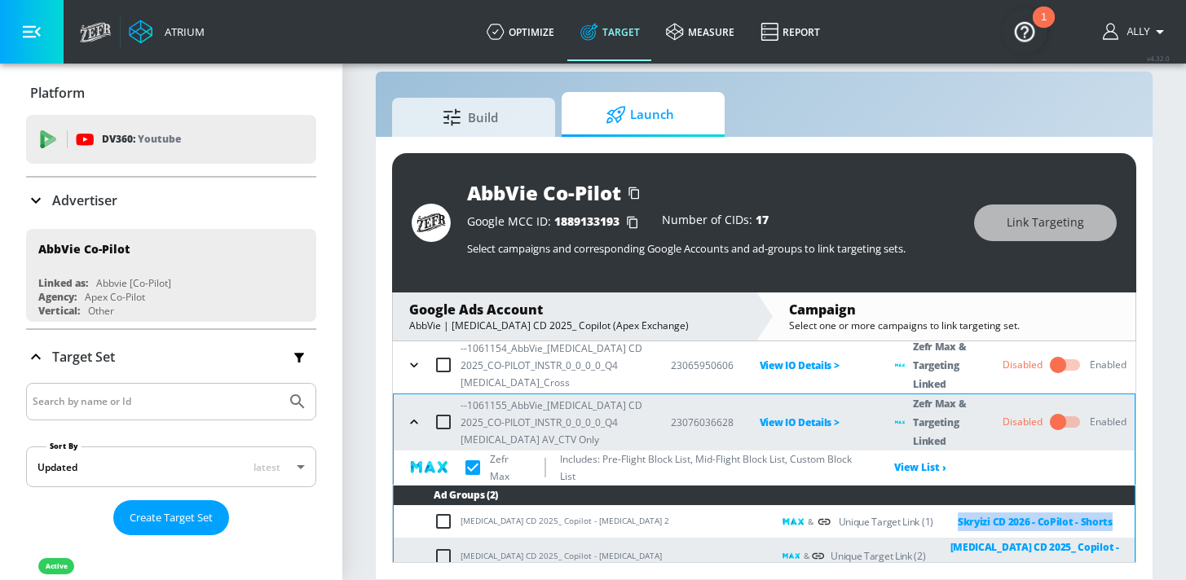
scroll to position [501, 0]
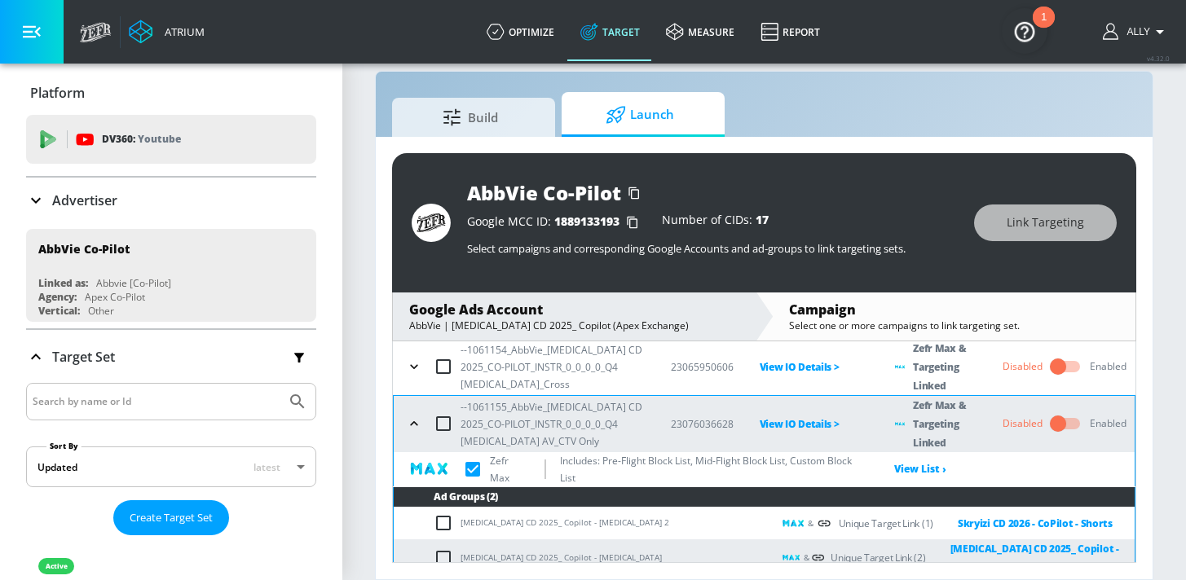
click at [1146, 510] on div "AbbVie Co-Pilot Google MCC ID: 1889133193 Number of CIDs: 17 Select campaigns a…" at bounding box center [764, 358] width 777 height 443
click at [413, 416] on icon "button" at bounding box center [414, 424] width 16 height 16
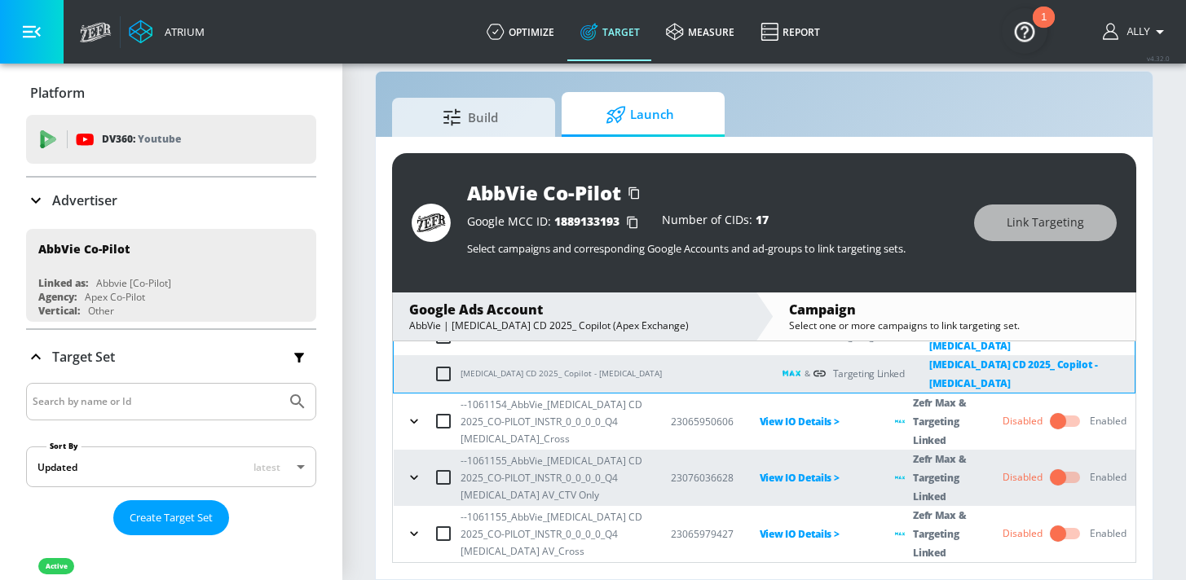
scroll to position [435, 0]
